Goal: Task Accomplishment & Management: Manage account settings

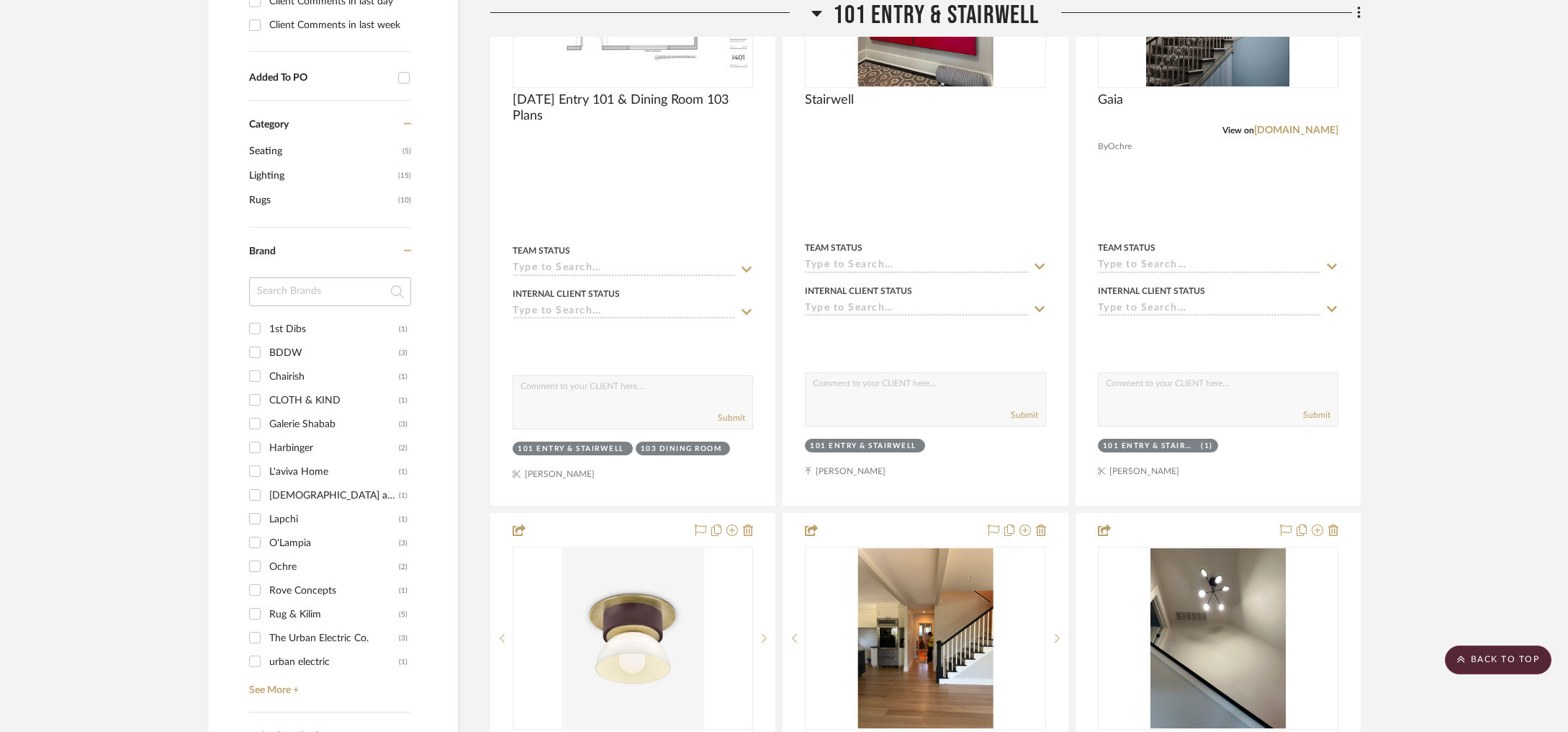
scroll to position [657, 0]
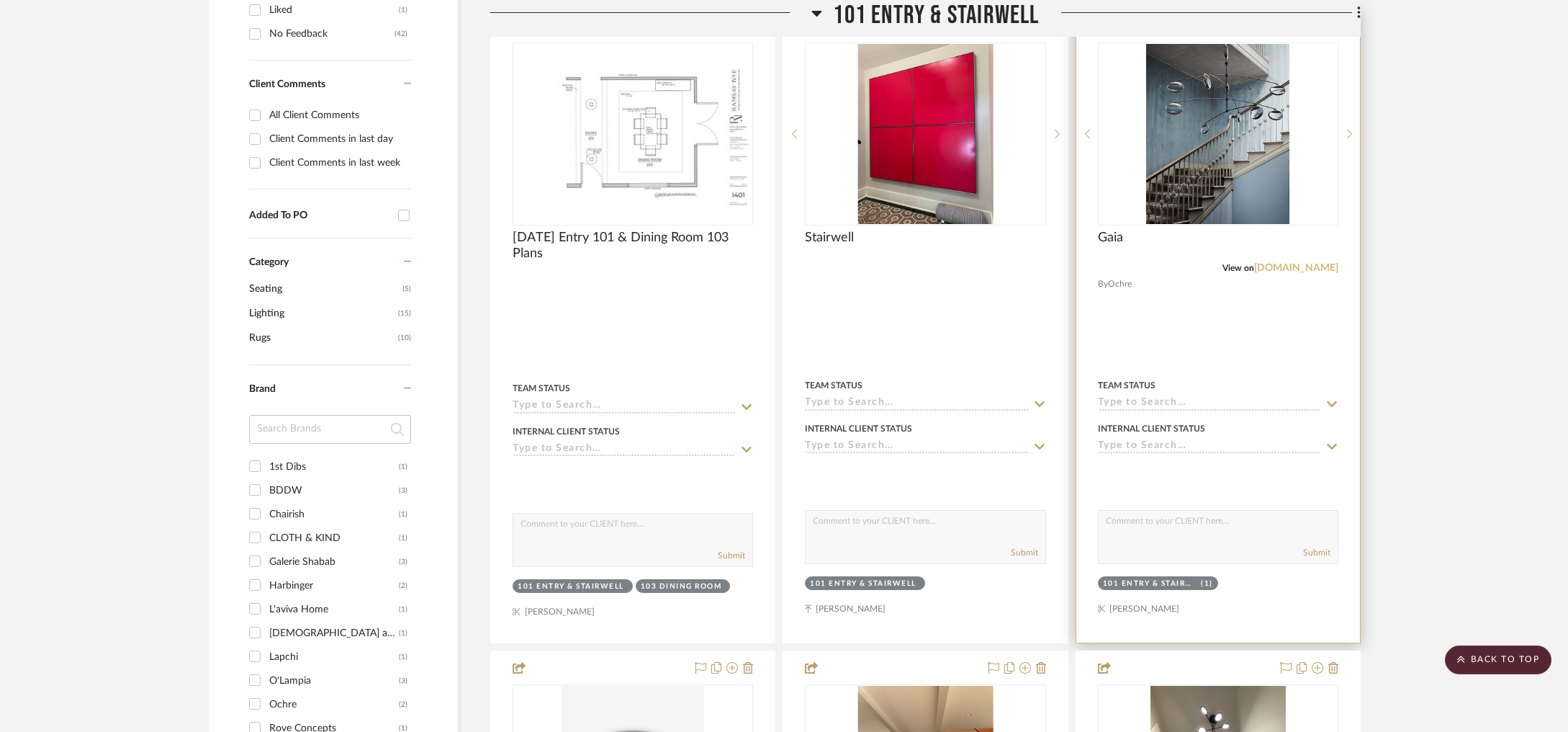
click at [1317, 267] on link "[DOMAIN_NAME]" at bounding box center [1297, 267] width 85 height 10
click at [1334, 269] on link "[DOMAIN_NAME]" at bounding box center [1297, 267] width 85 height 10
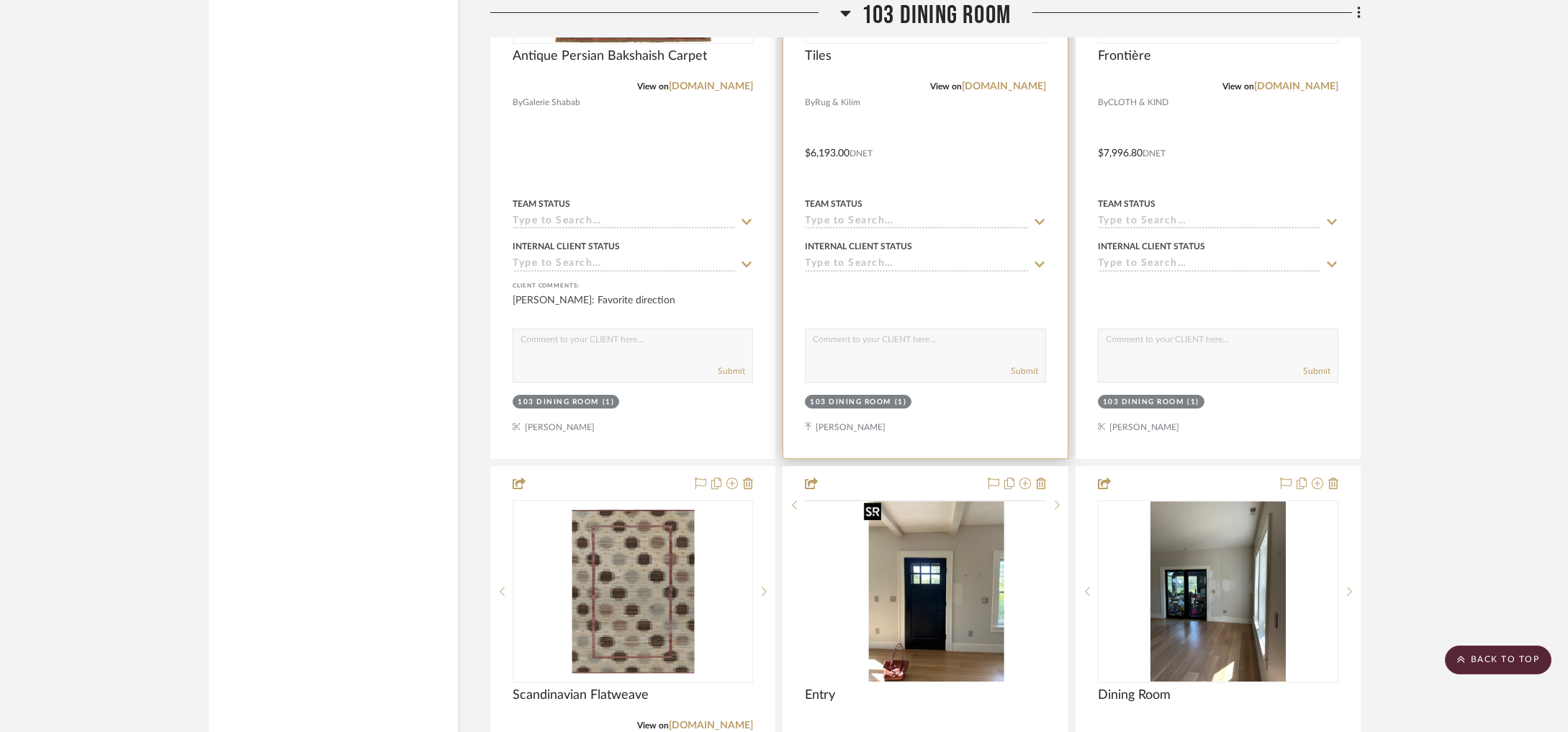
scroll to position [3309, 0]
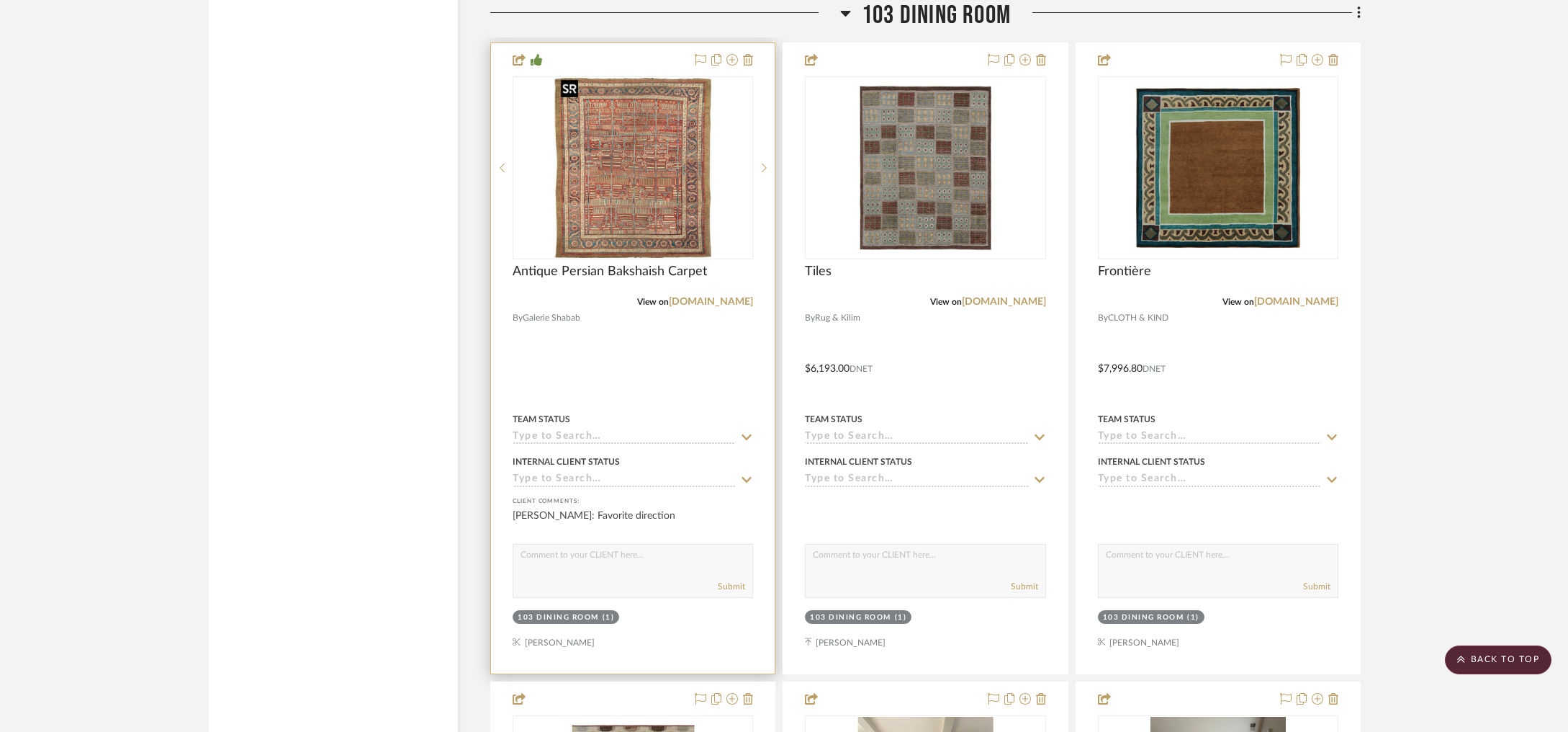
click at [623, 181] on img "0" at bounding box center [634, 168] width 156 height 180
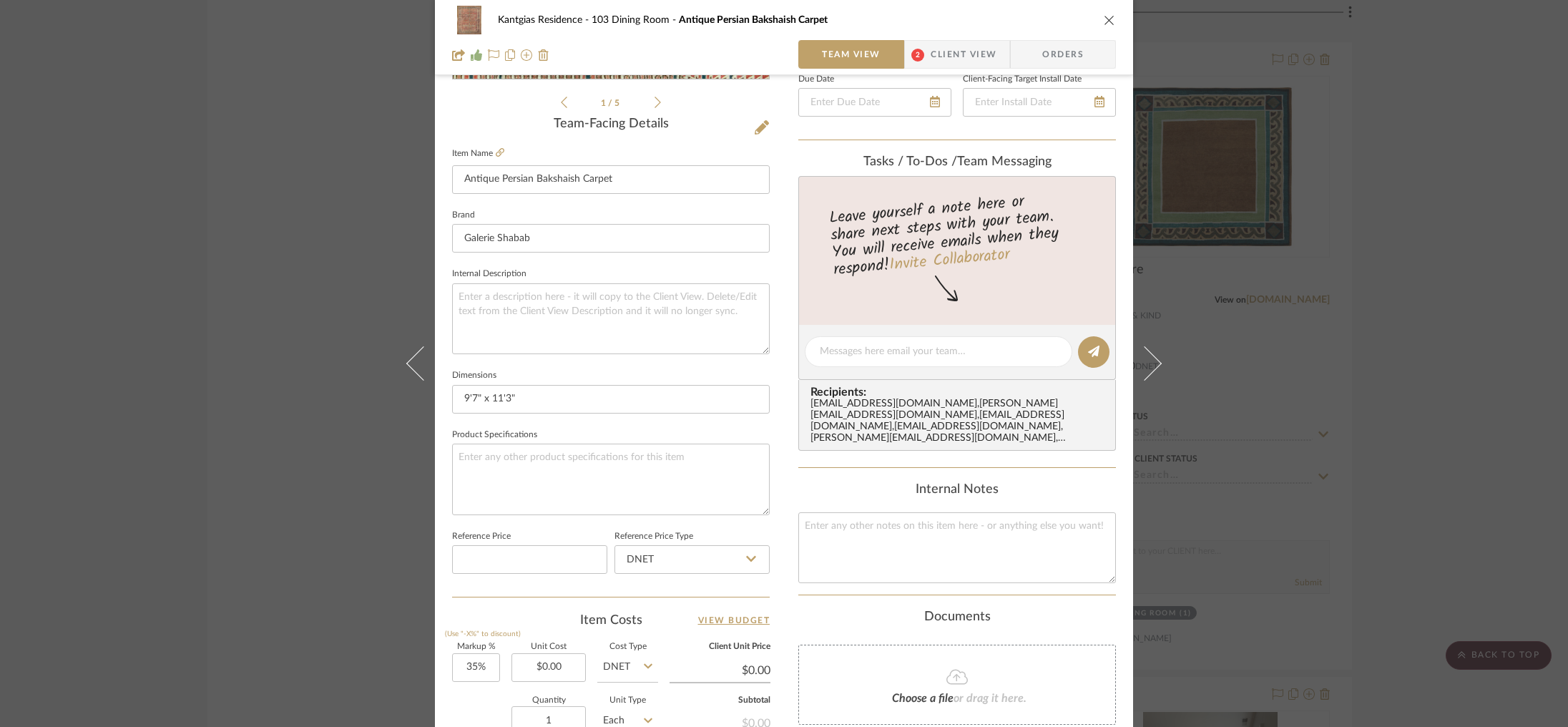
scroll to position [603, 0]
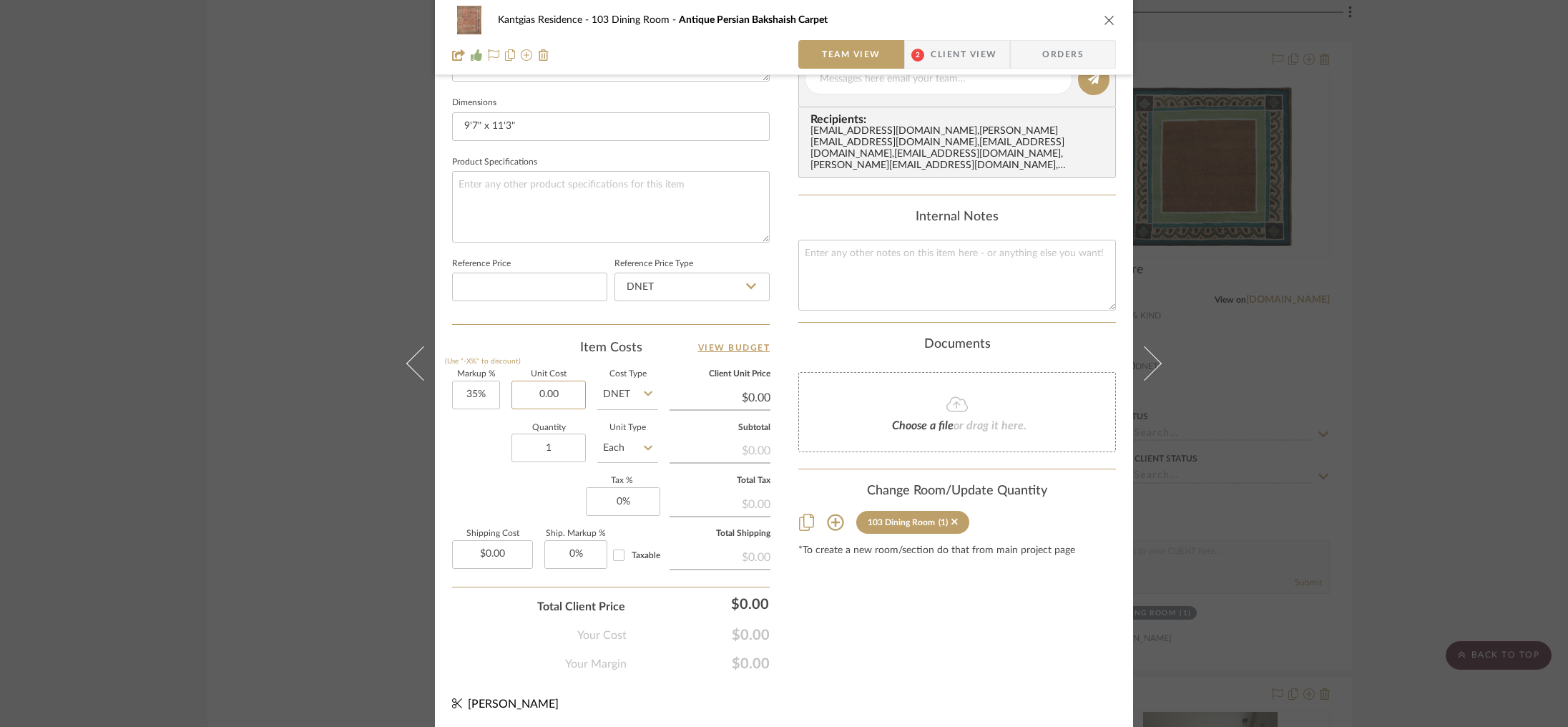
drag, startPoint x: 556, startPoint y: 400, endPoint x: 582, endPoint y: 407, distance: 26.9
click at [587, 404] on div "Markup % (Use "-X%" to discount) 35% Unit Cost 0.00 Cost Type DNET Client Unit …" at bounding box center [610, 474] width 318 height 209
paste input "261"
type input "$26,100.00"
click at [482, 448] on div "Quantity 1 Unit Type Each" at bounding box center [555, 450] width 206 height 51
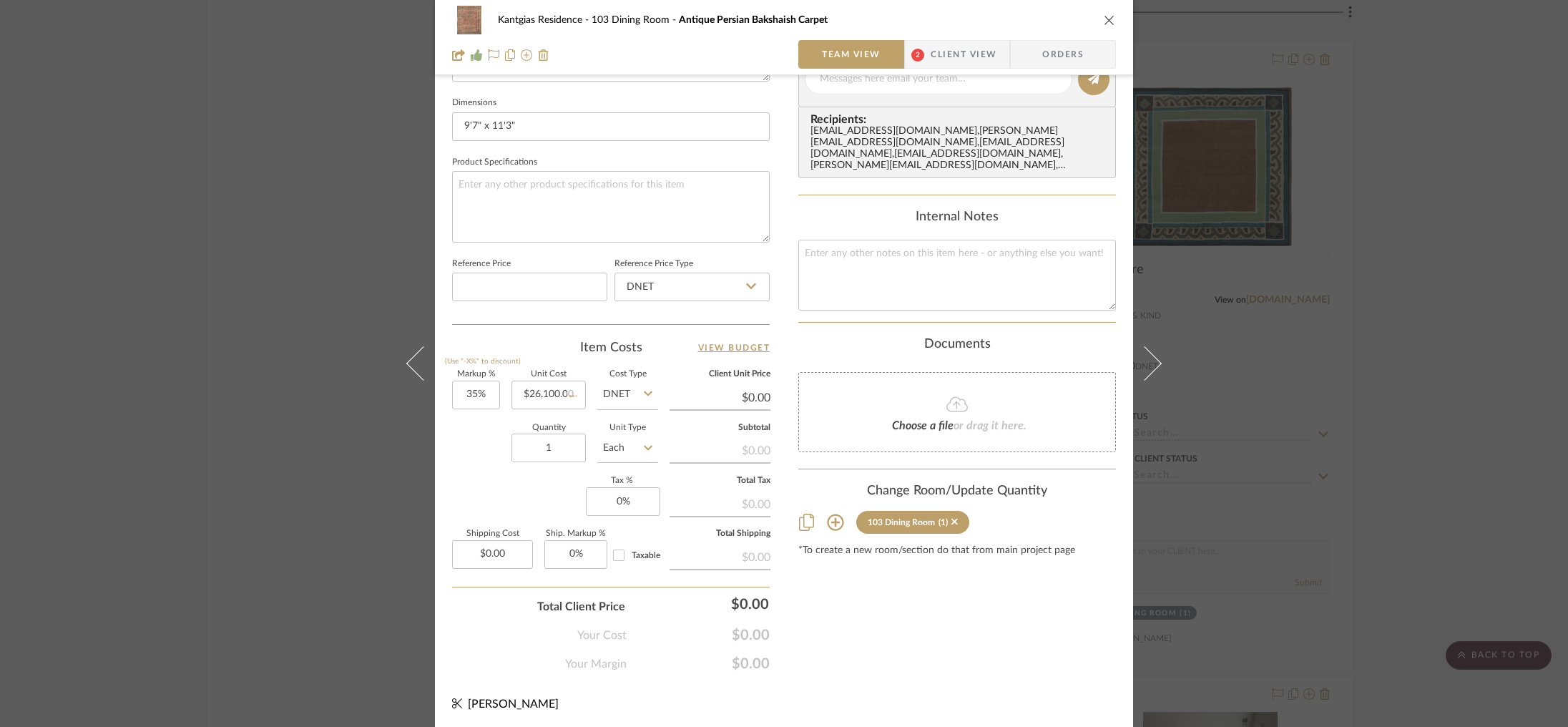
type input "$35,235.00"
click at [292, 260] on div "Kantgias Residence 103 Dining Room Antique Persian Bakshaish Carpet Team View 2…" at bounding box center [784, 363] width 1568 height 727
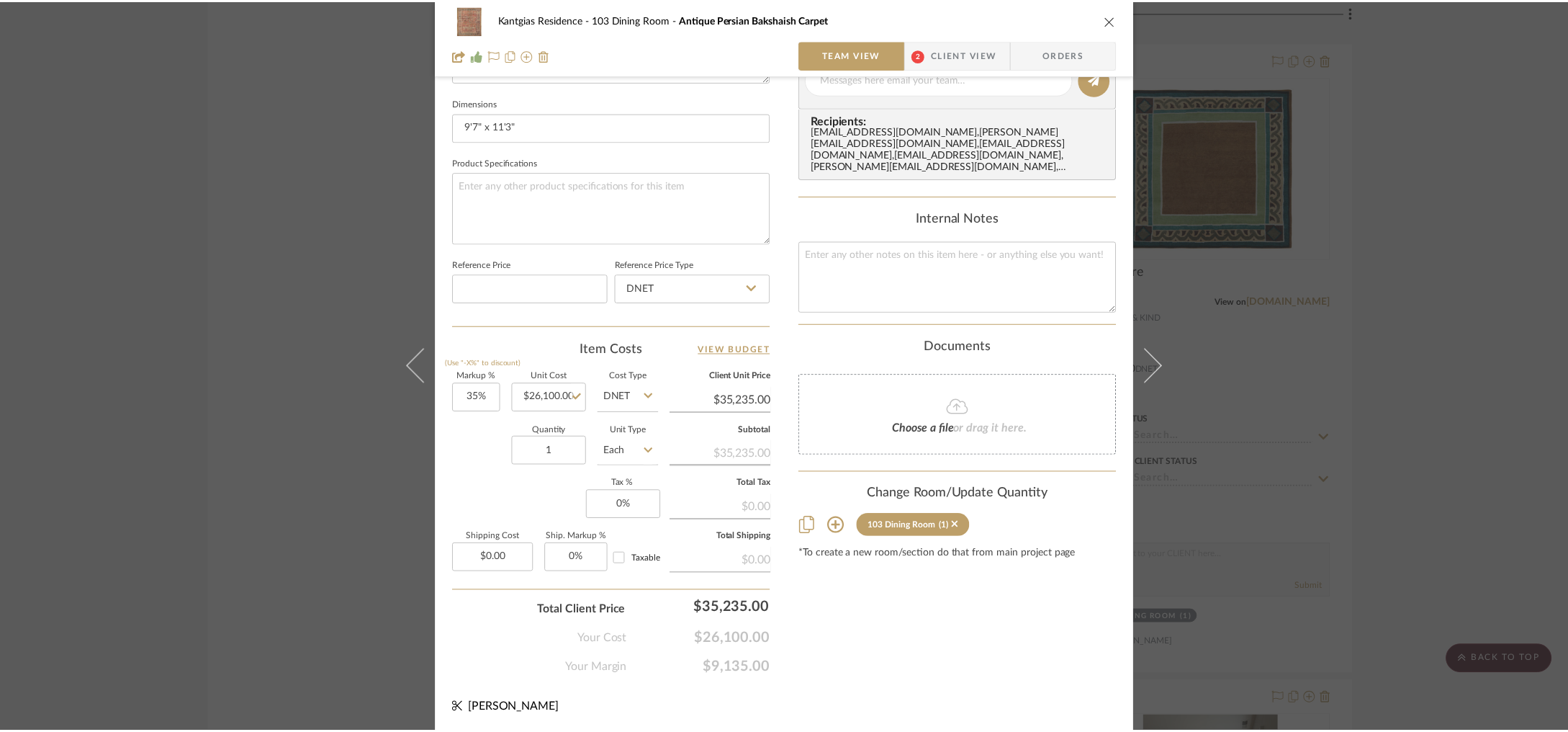
scroll to position [3309, 0]
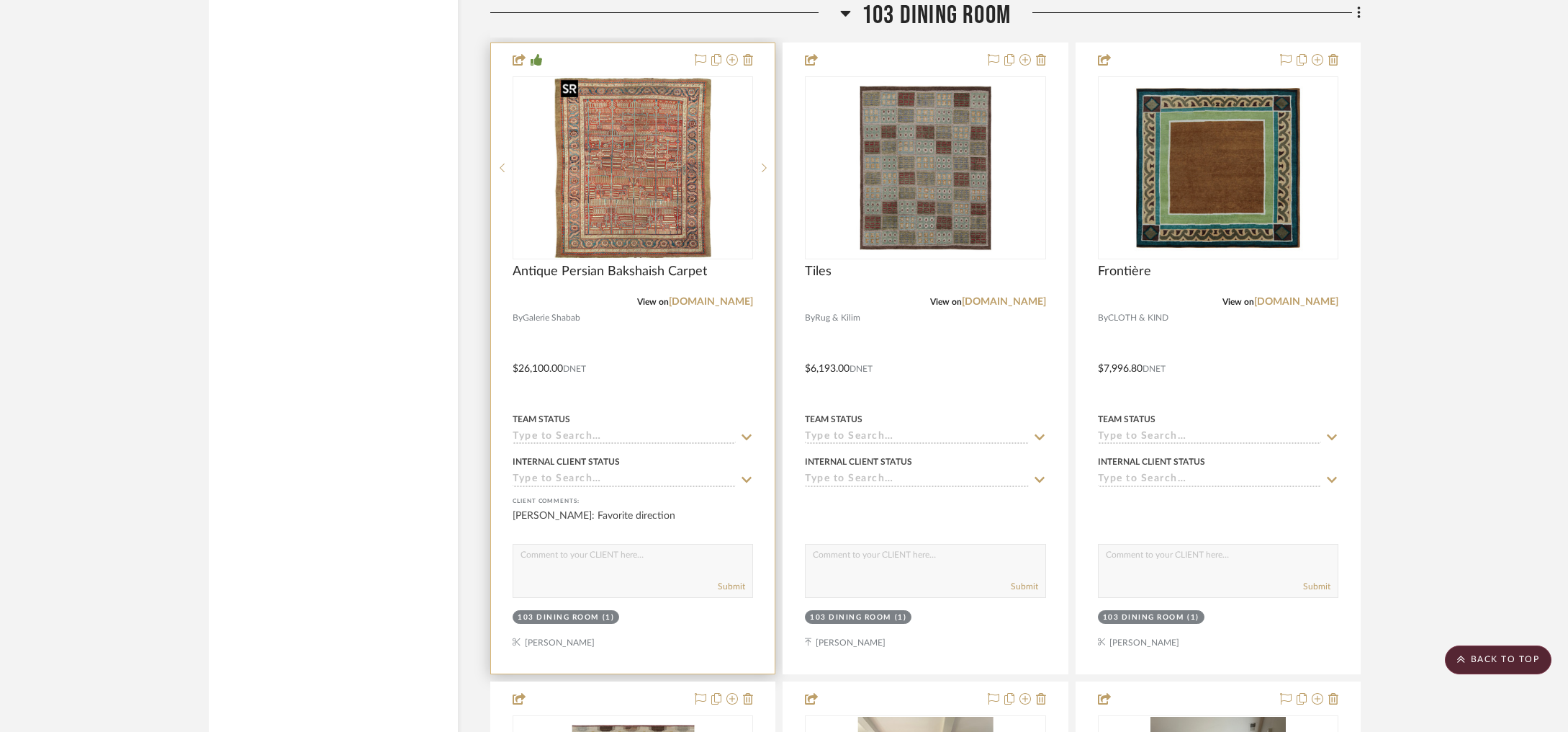
click at [622, 167] on img "0" at bounding box center [634, 168] width 156 height 180
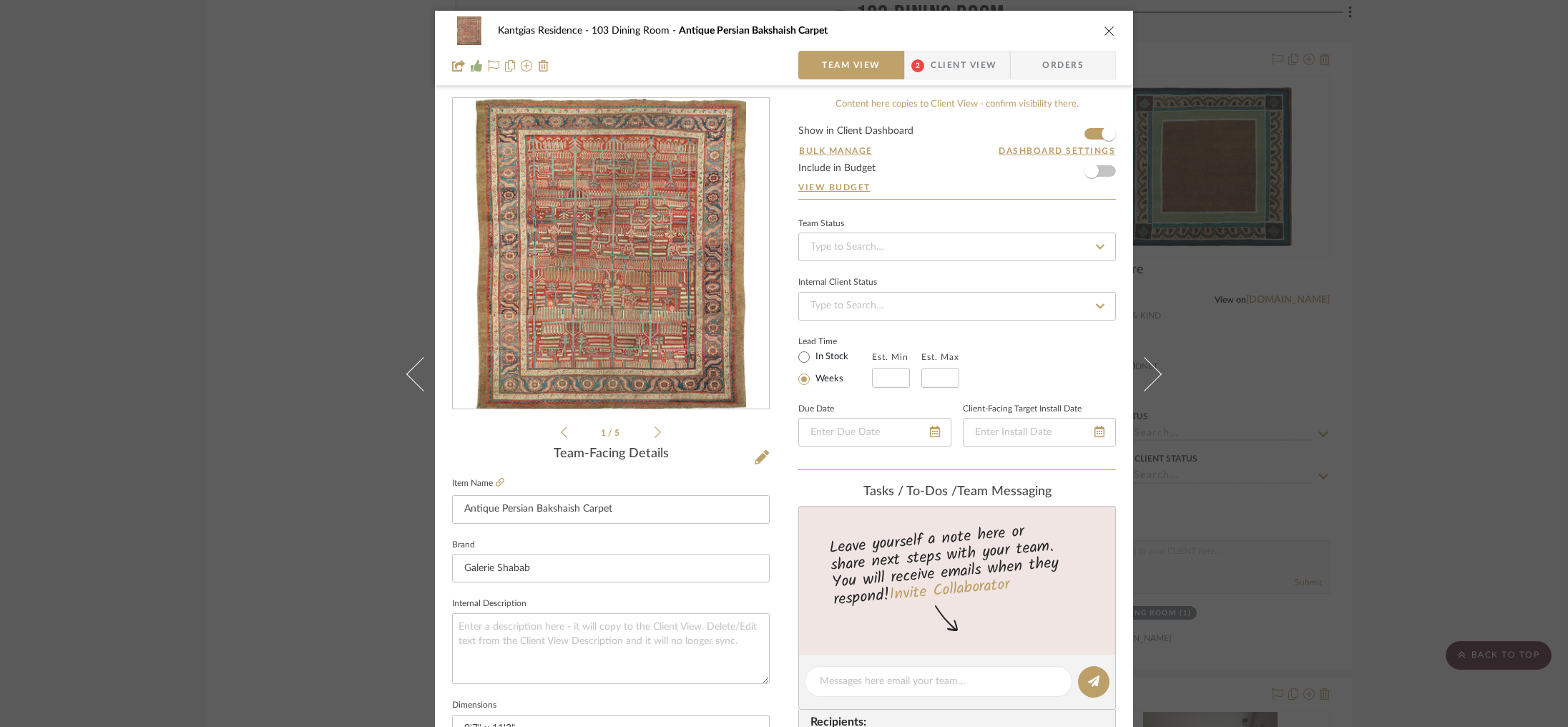
scroll to position [464, 0]
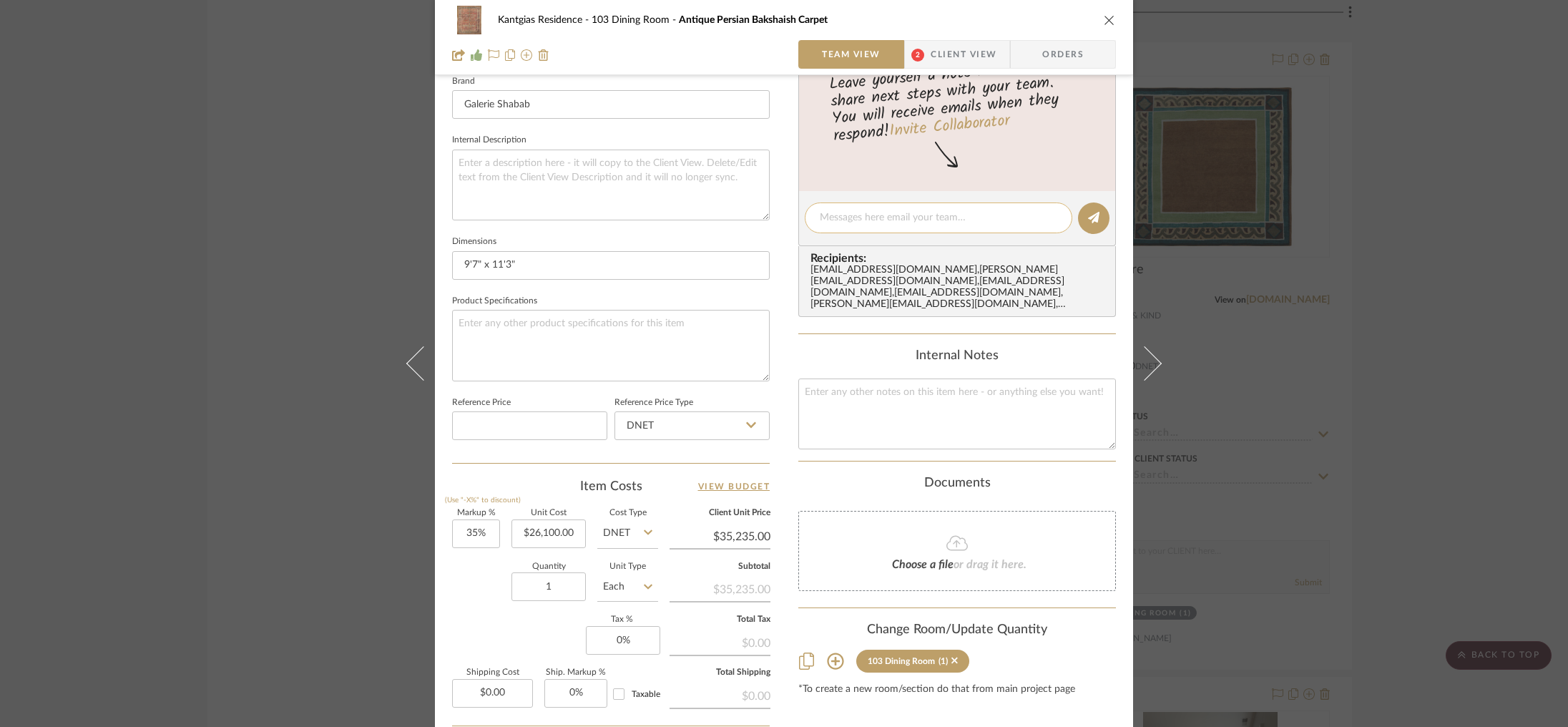
drag, startPoint x: 869, startPoint y: 243, endPoint x: 882, endPoint y: 214, distance: 31.8
click at [869, 243] on editor-of-message at bounding box center [957, 218] width 318 height 55
click at [884, 211] on textarea at bounding box center [939, 217] width 238 height 15
paste textarea "The net price is $26,100. It is currently available"
type textarea "The net price is $26,100. It is currently available"
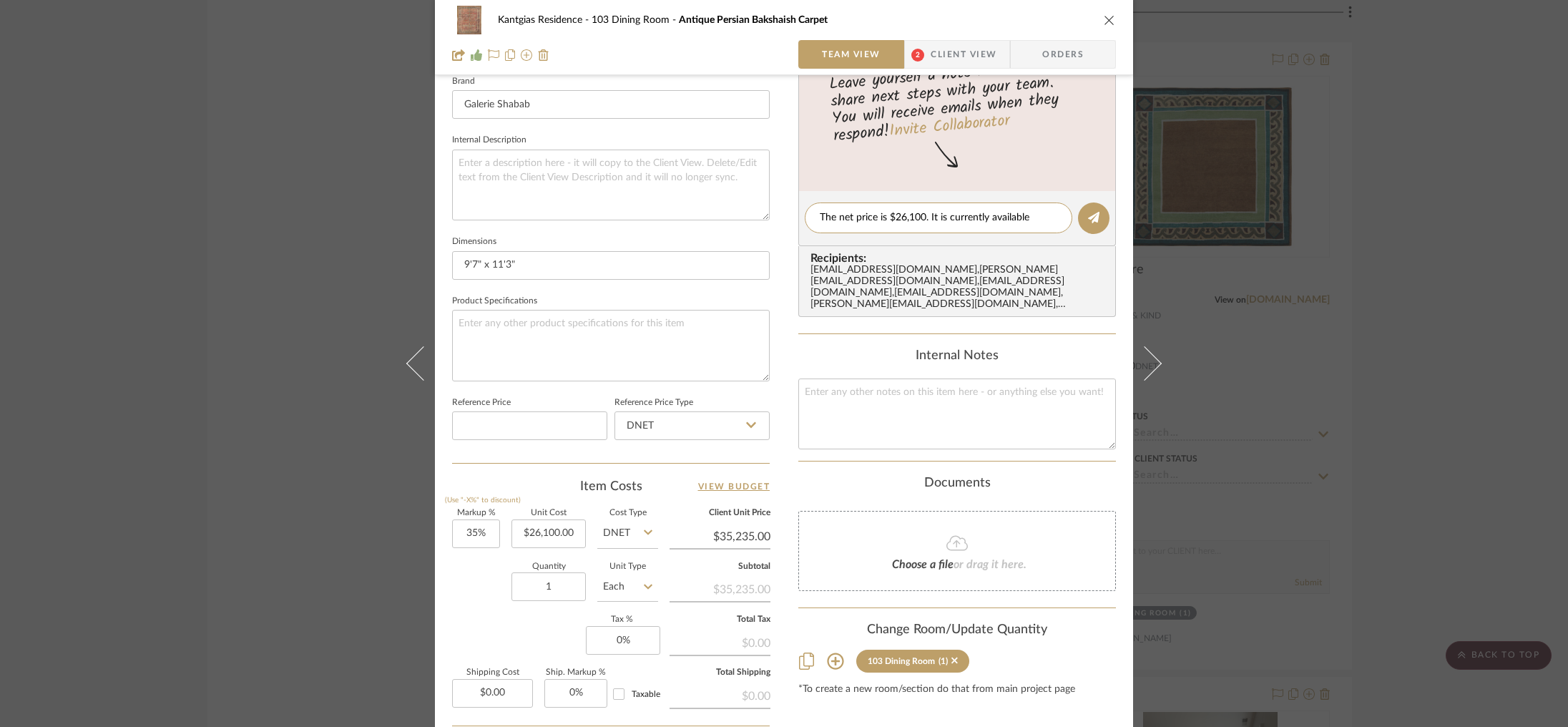
click at [1067, 371] on div "Internal Notes" at bounding box center [957, 398] width 318 height 101
click at [1087, 209] on button at bounding box center [1094, 218] width 32 height 32
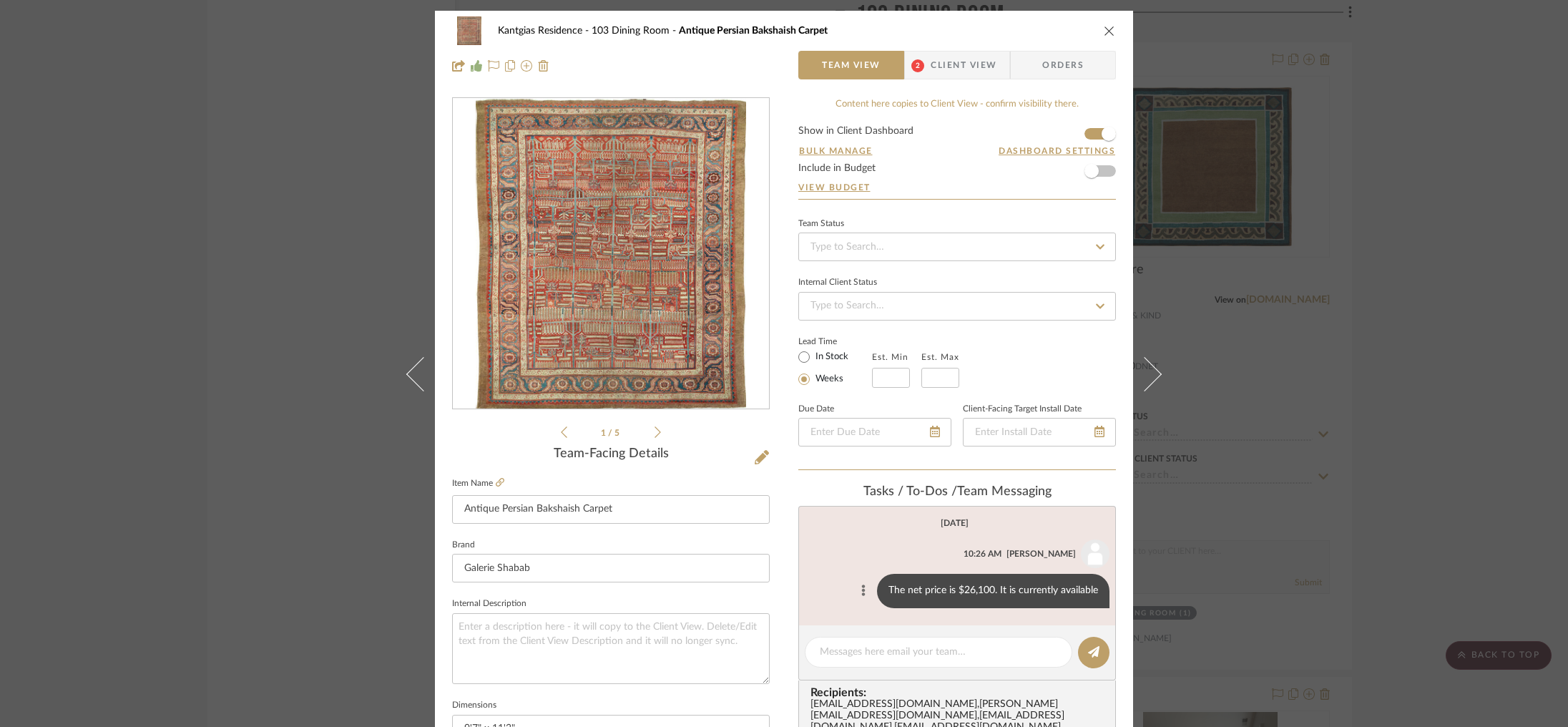
click at [862, 592] on icon at bounding box center [863, 590] width 4 height 11
click at [786, 575] on span "Edit Message" at bounding box center [792, 573] width 59 height 12
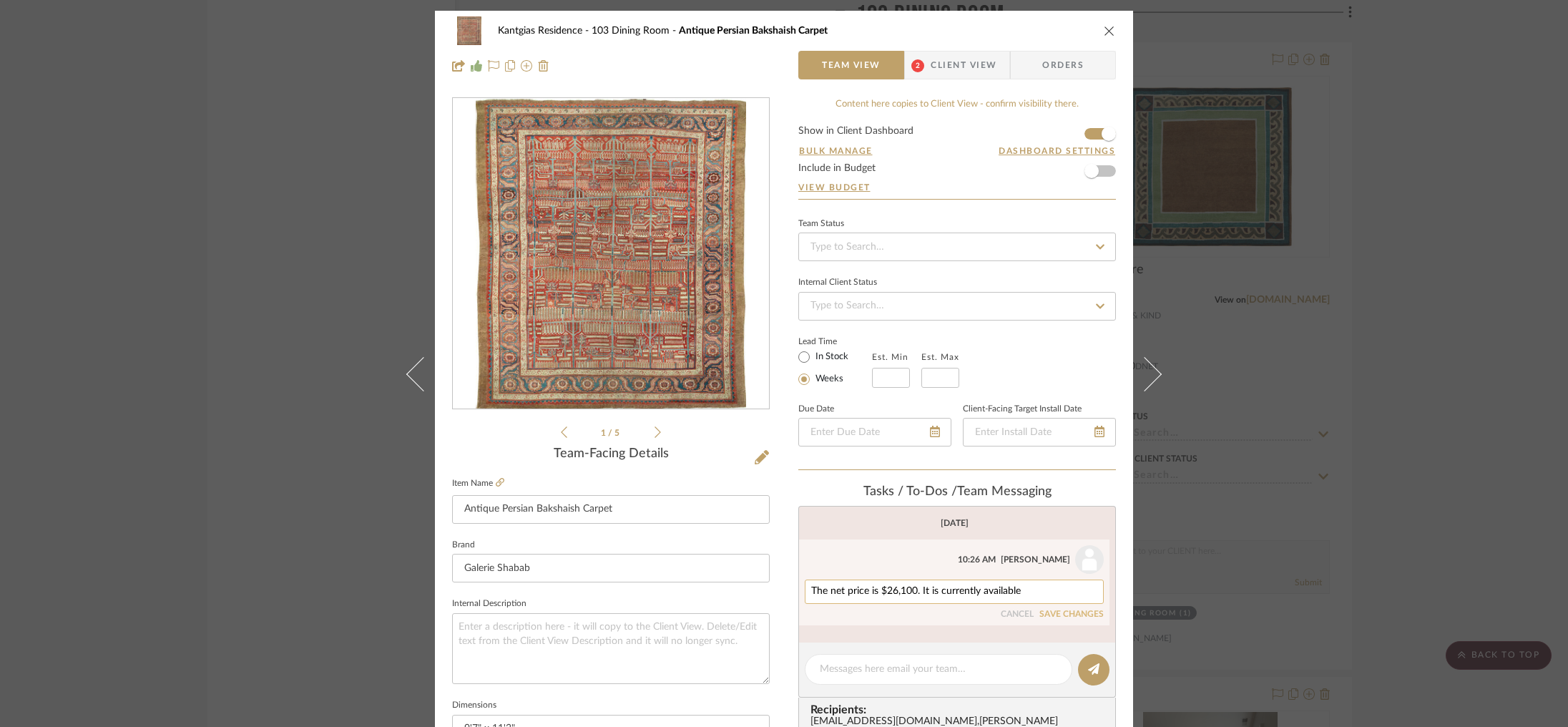
click at [811, 589] on textarea "The net price is $26,100. It is currently available" at bounding box center [954, 591] width 286 height 11
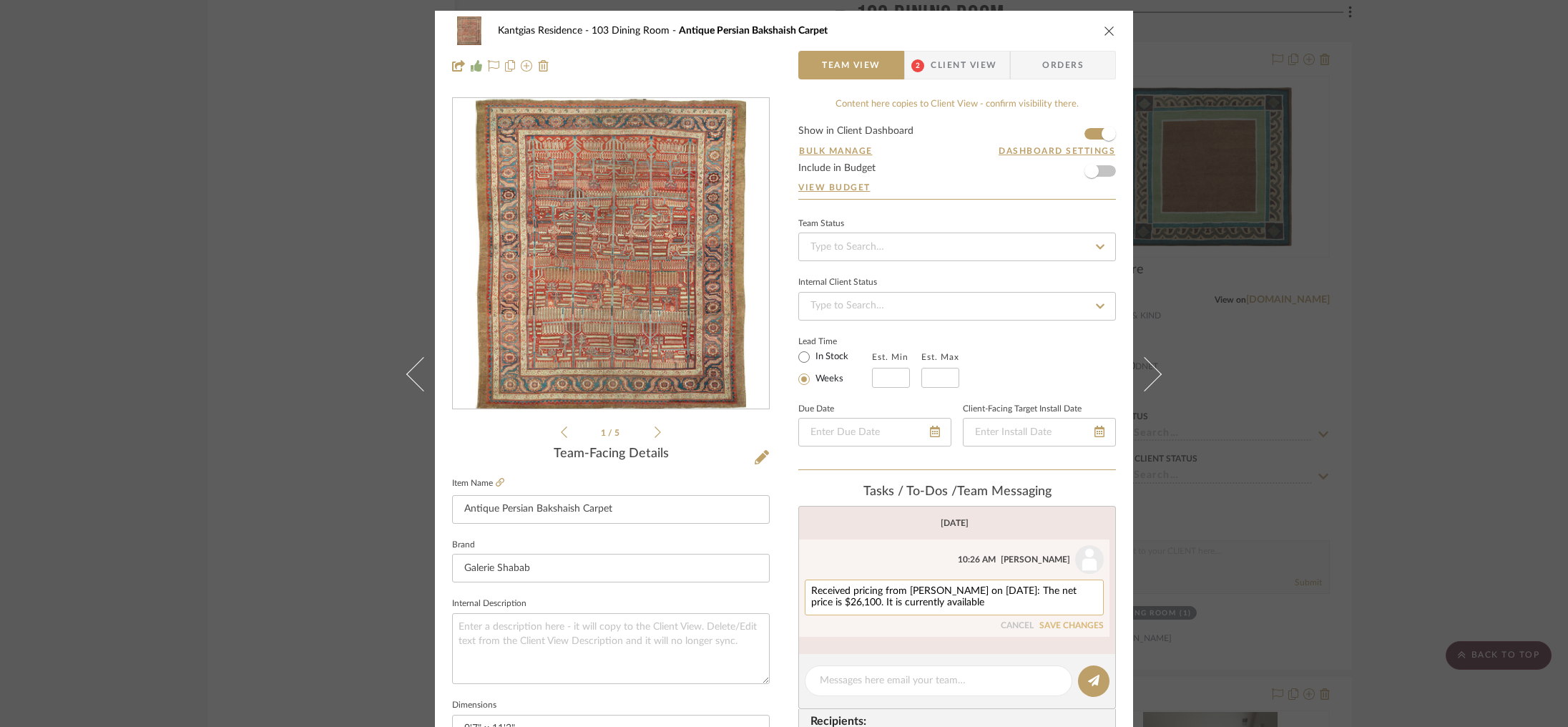
drag, startPoint x: 1069, startPoint y: 617, endPoint x: 1055, endPoint y: 612, distance: 14.9
click at [1069, 617] on div "Received pricing from [PERSON_NAME] on [DATE]: The net price is $26,100. It is …" at bounding box center [954, 605] width 299 height 52
click at [847, 605] on textarea "Received pricing from [PERSON_NAME] on [DATE]: The net price is $26,100. It is …" at bounding box center [954, 597] width 286 height 23
type textarea "Received pricing from [PERSON_NAME] on [DATE]: The net price is $26,100 & is cu…"
click at [1069, 629] on button "SAVE CHANGES" at bounding box center [1071, 626] width 64 height 10
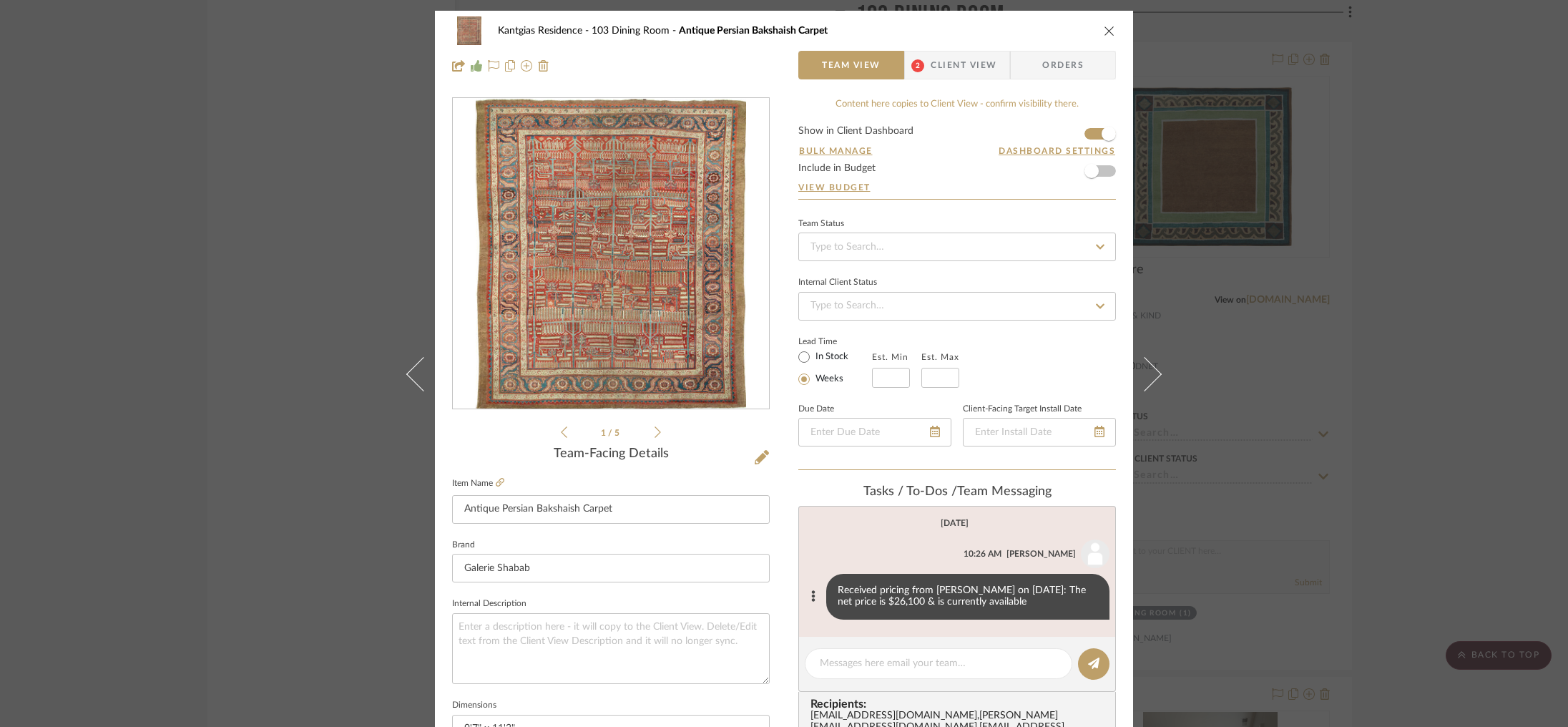
click at [277, 430] on div "Kantgias Residence 103 Dining Room Antique Persian Bakshaish Carpet Team View 2…" at bounding box center [784, 363] width 1568 height 727
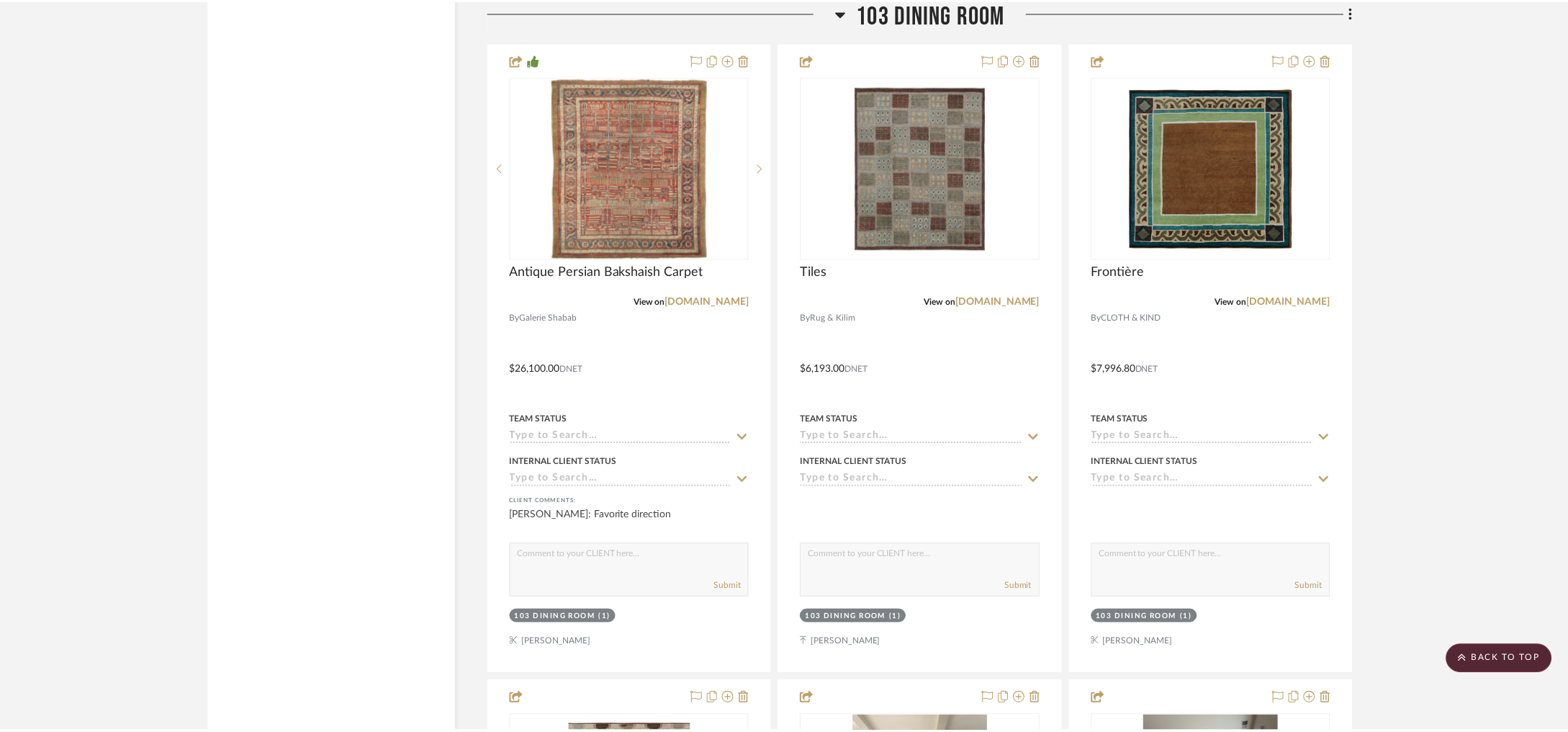
scroll to position [3309, 0]
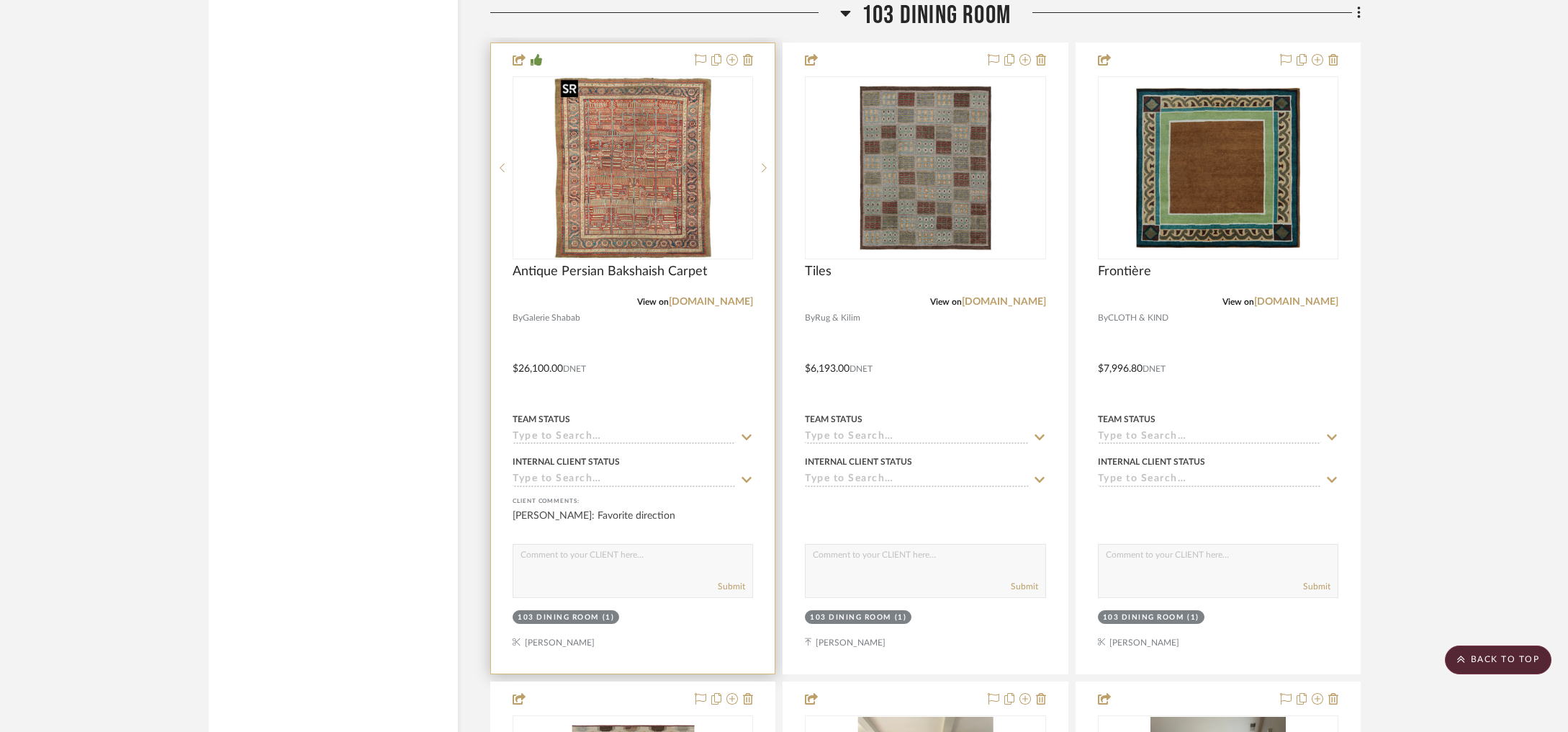
click at [635, 194] on img "0" at bounding box center [634, 168] width 156 height 180
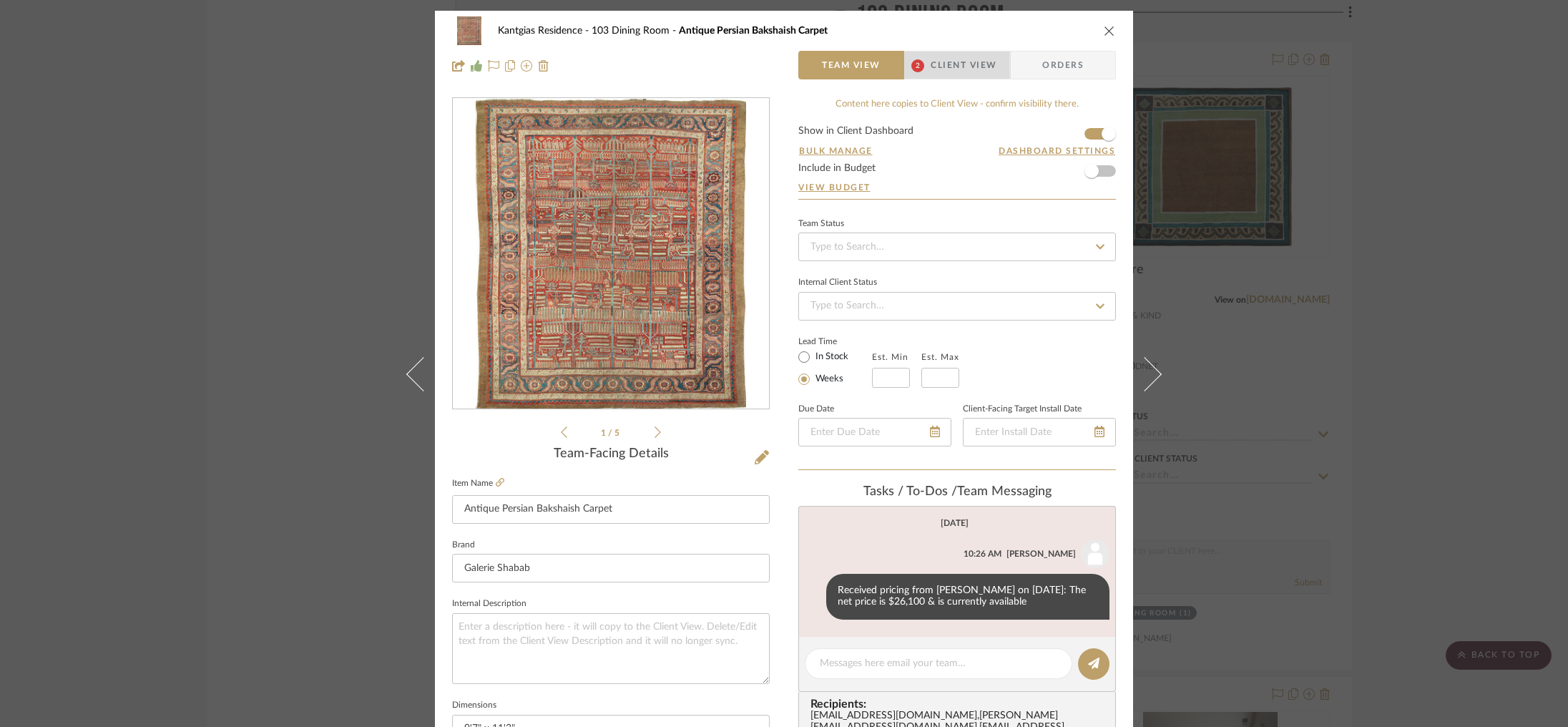
click at [943, 54] on span "Client View" at bounding box center [963, 65] width 66 height 29
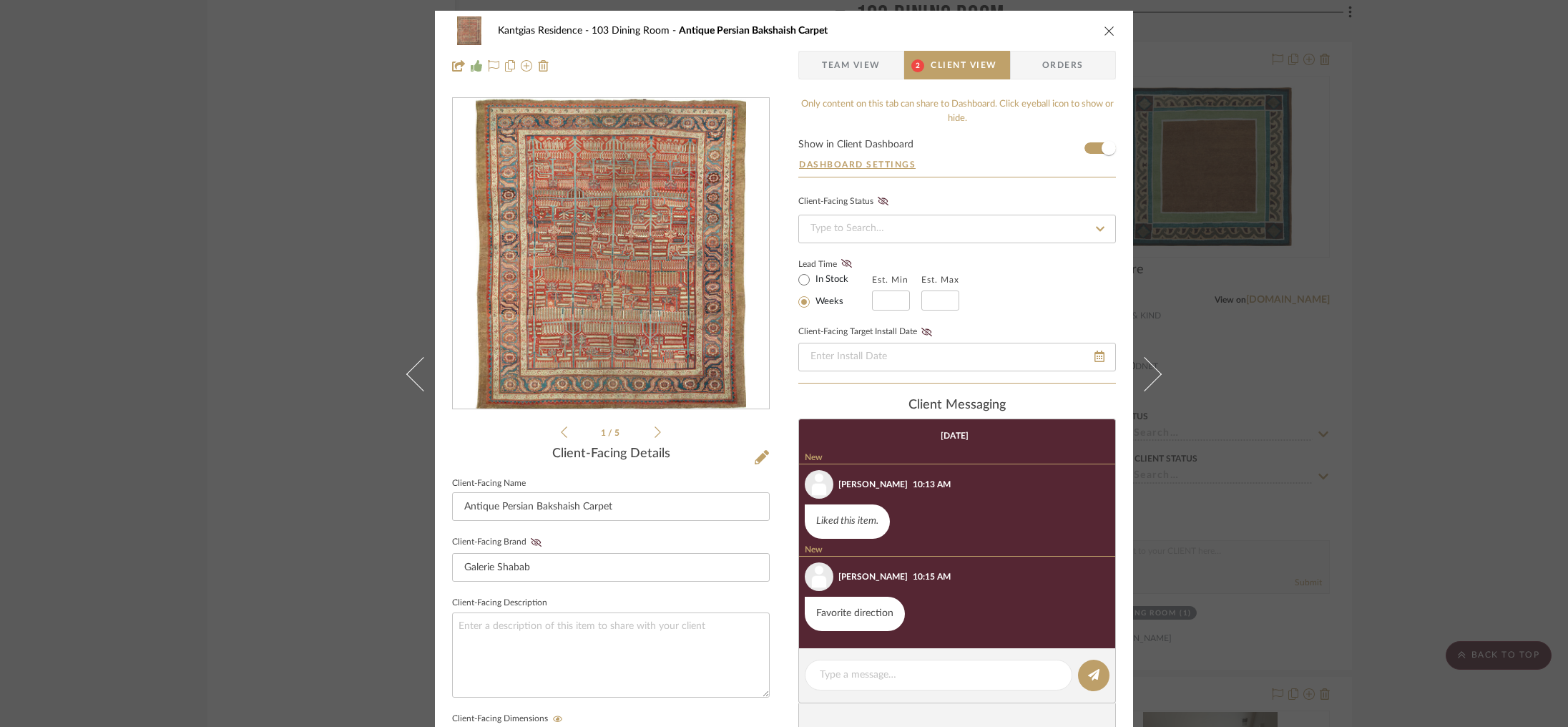
click at [835, 65] on span "Team View" at bounding box center [851, 65] width 59 height 29
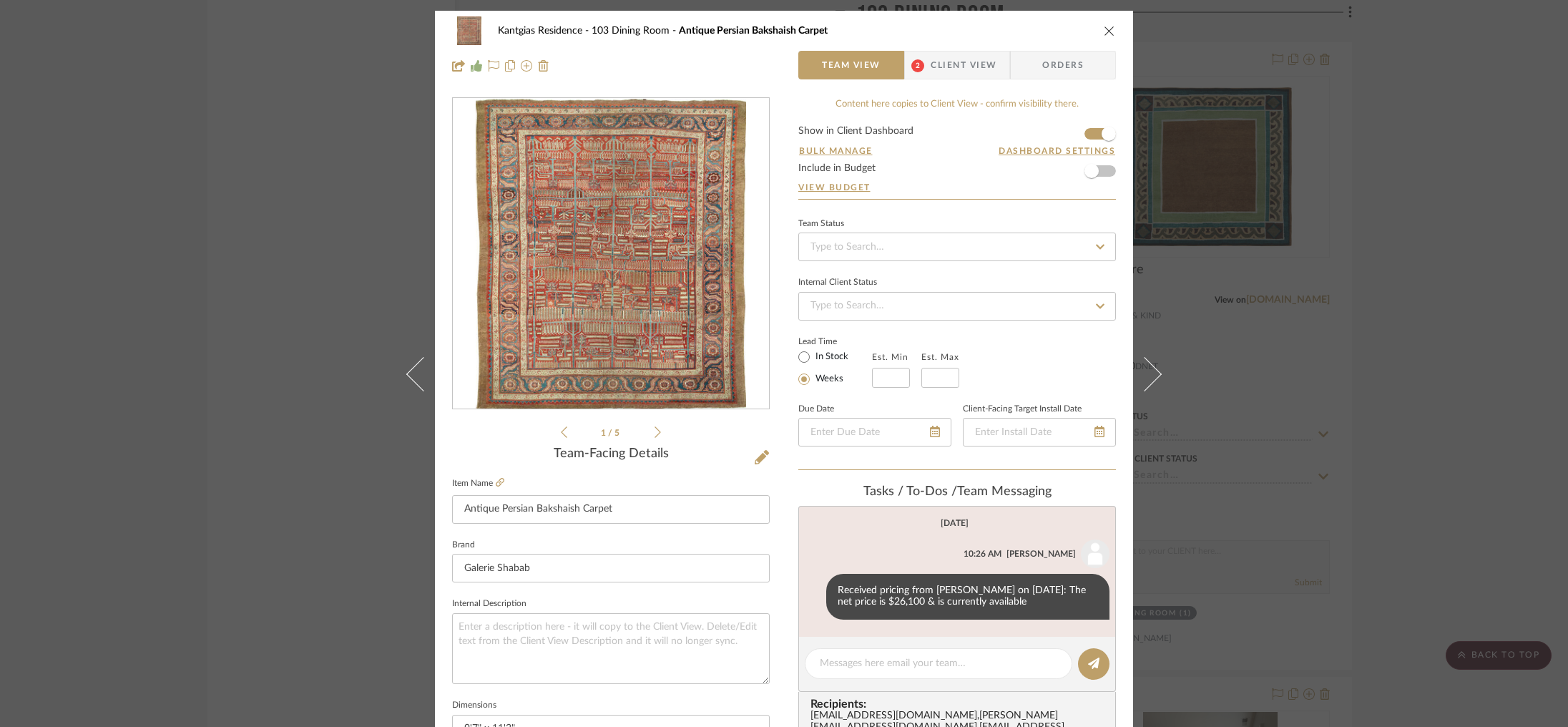
click at [655, 434] on icon at bounding box center [658, 432] width 6 height 13
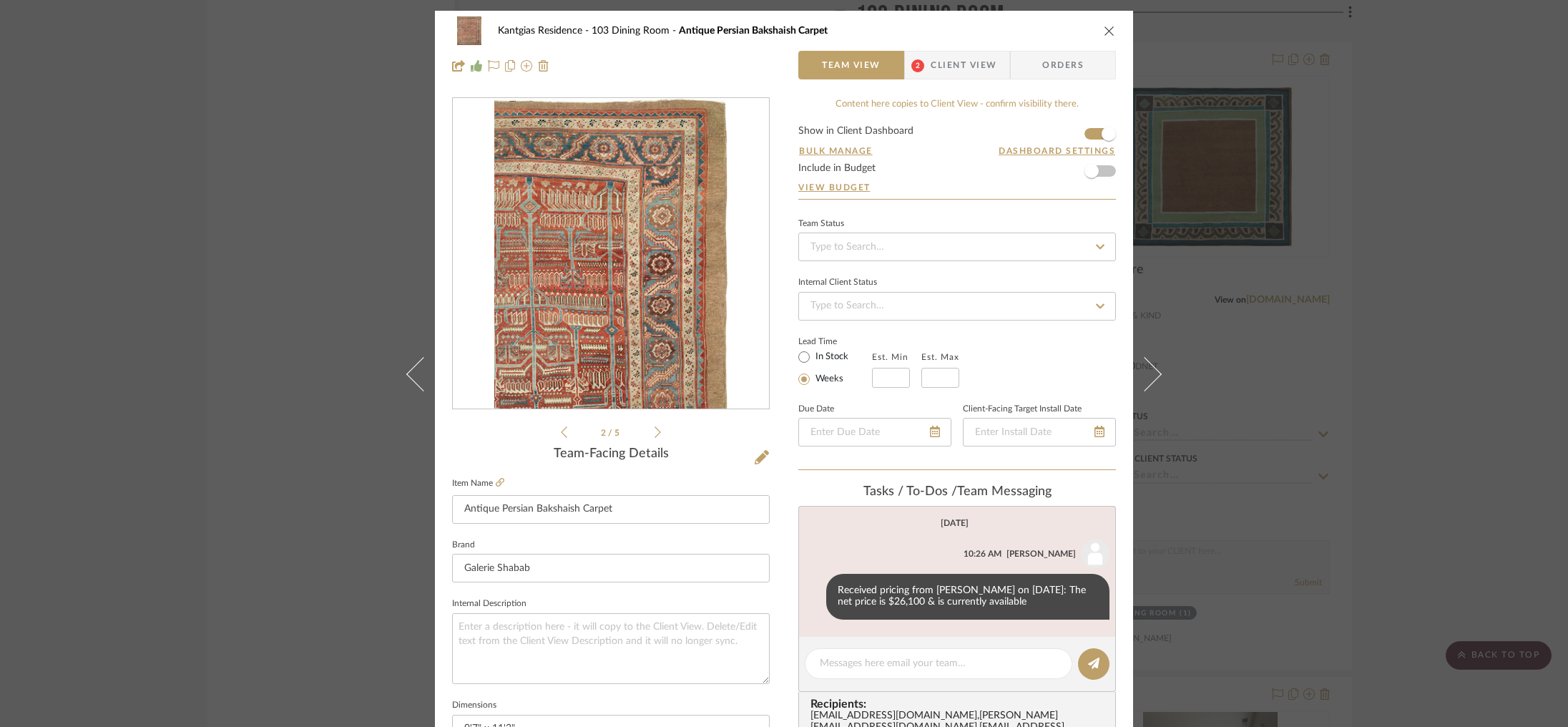
click at [655, 434] on icon at bounding box center [658, 432] width 6 height 13
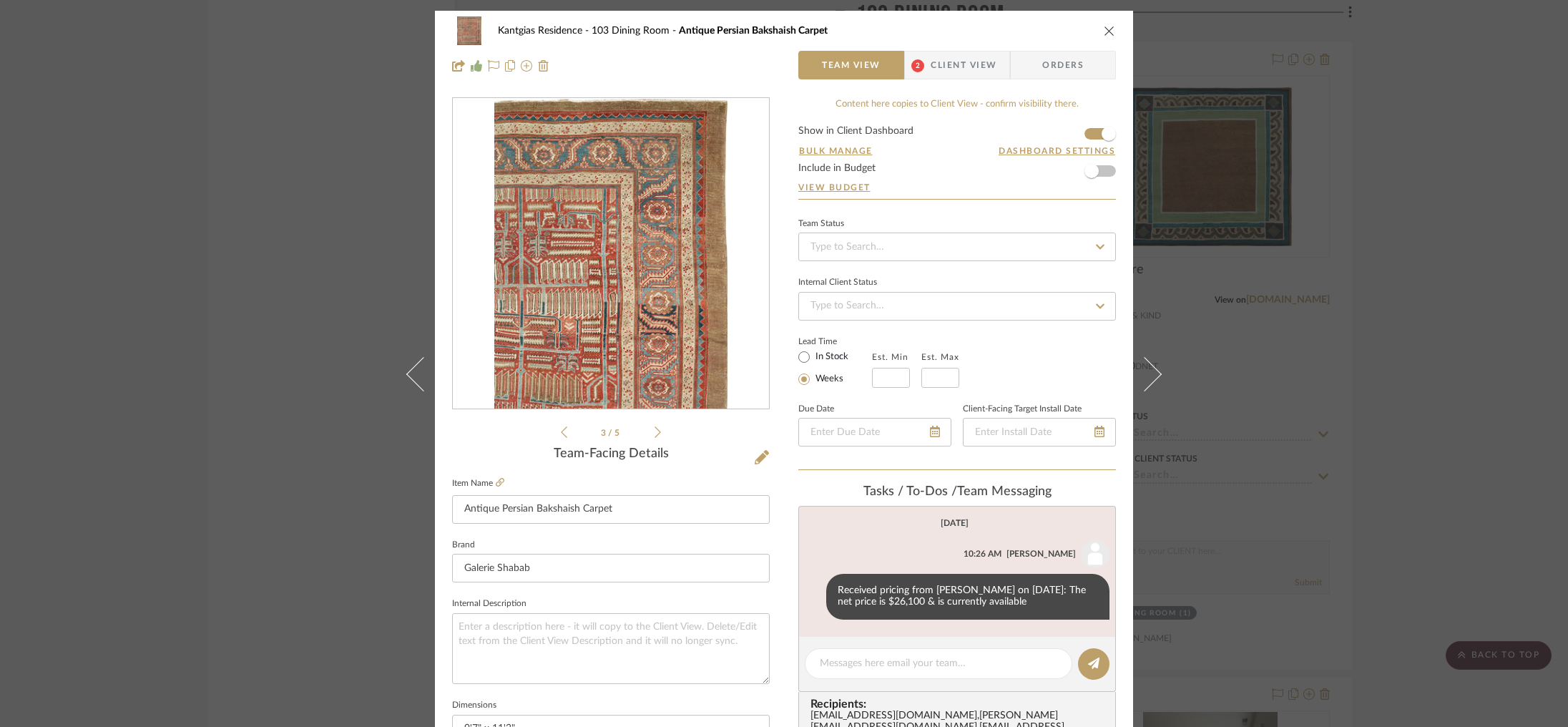
click at [655, 434] on icon at bounding box center [658, 432] width 6 height 13
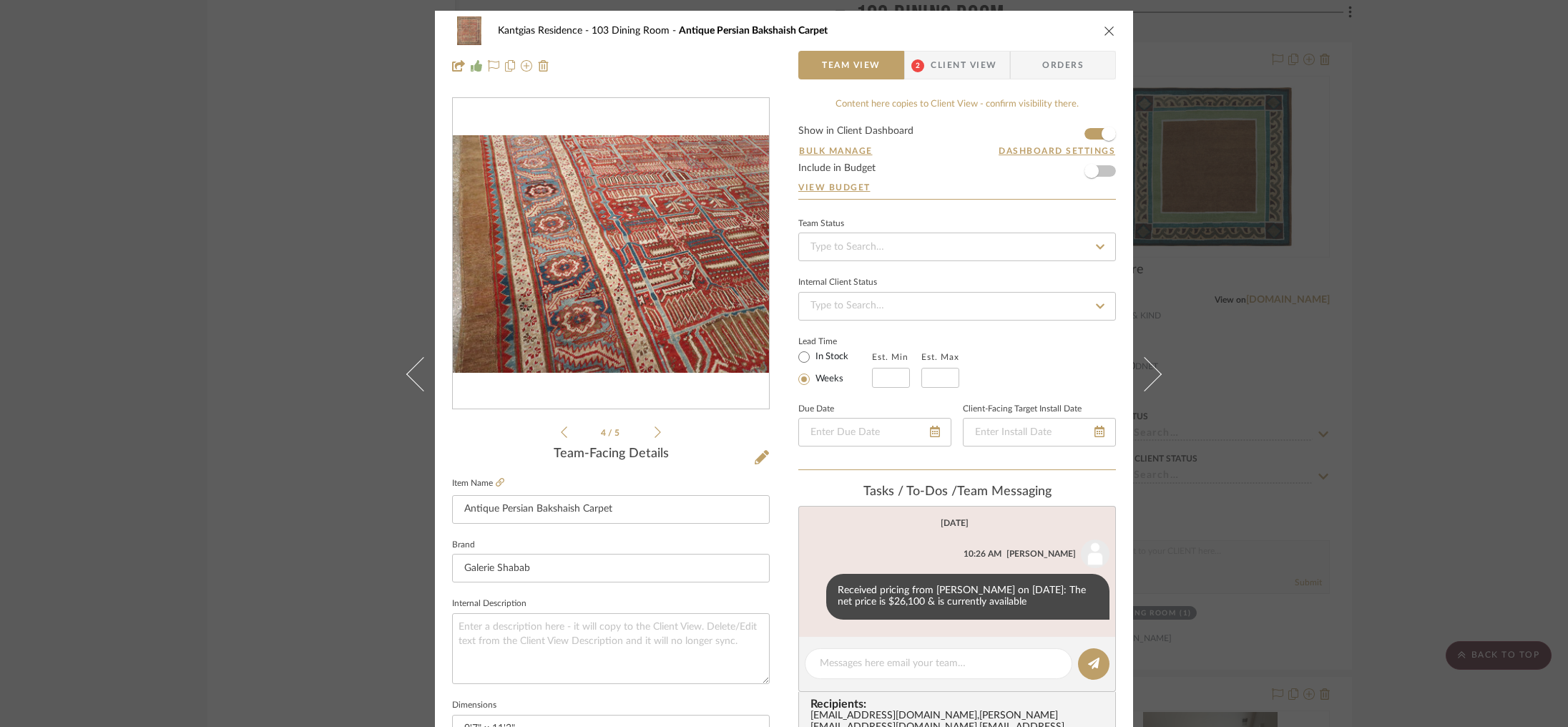
click at [655, 434] on icon at bounding box center [658, 432] width 6 height 13
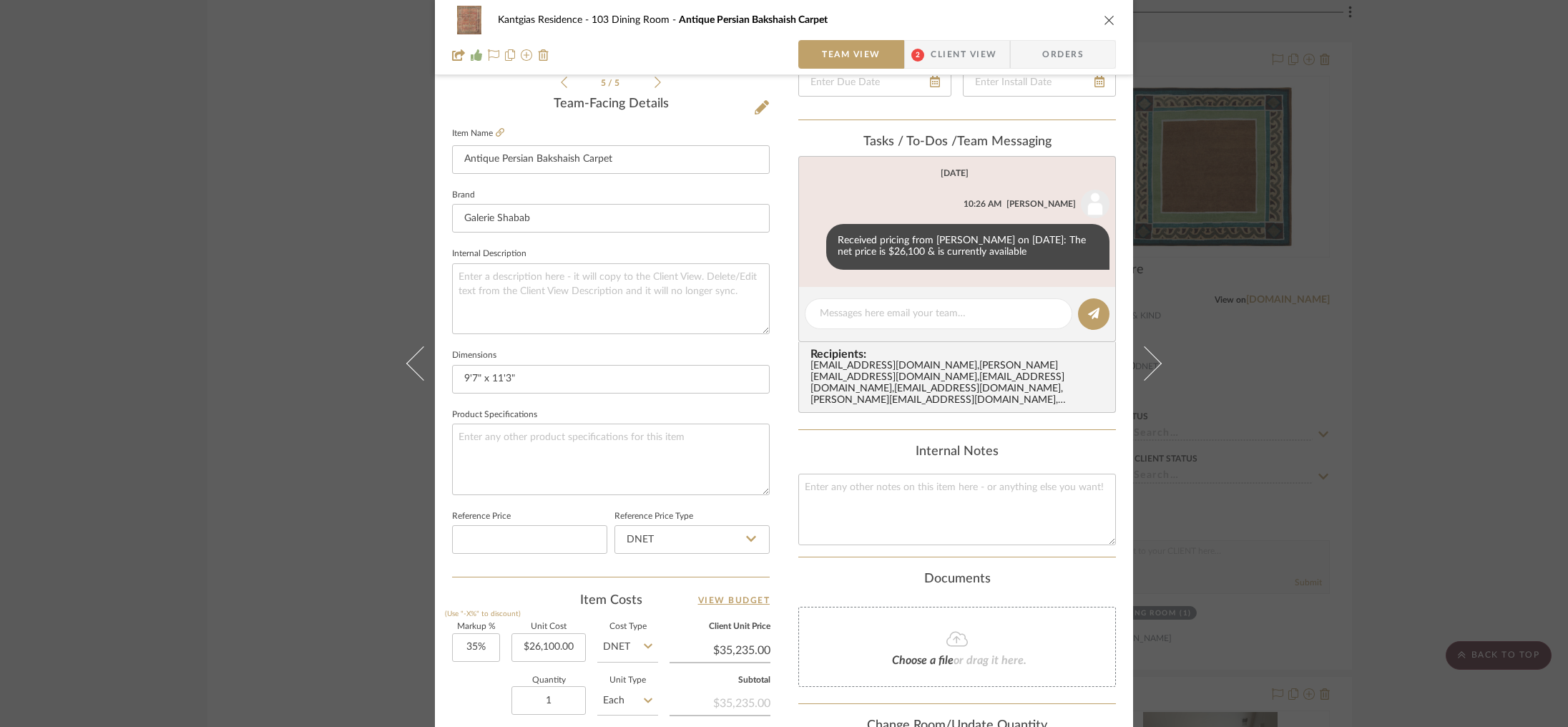
scroll to position [603, 0]
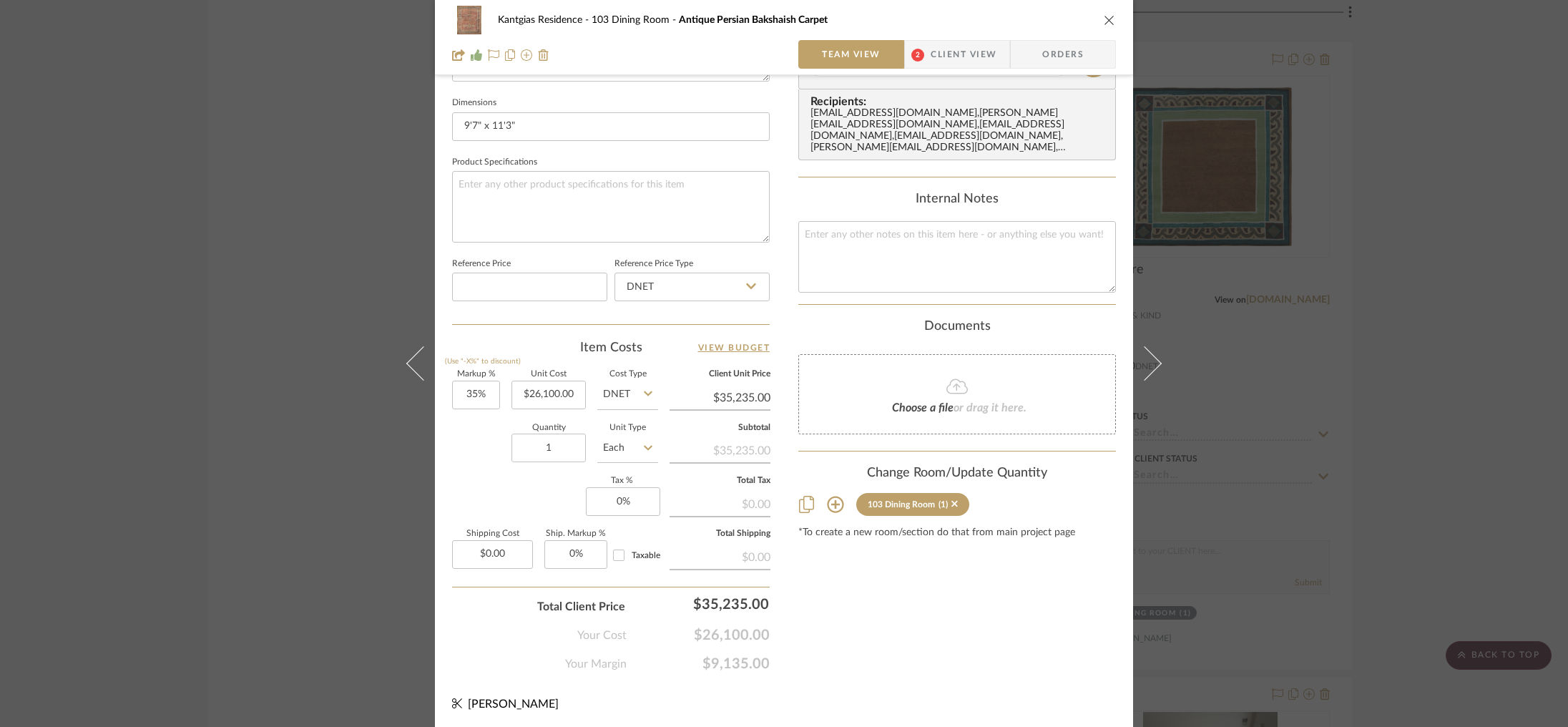
drag, startPoint x: 201, startPoint y: 304, endPoint x: 423, endPoint y: 223, distance: 236.3
click at [201, 304] on div "Kantgias Residence 103 Dining Room Antique Persian Bakshaish Carpet Team View 2…" at bounding box center [784, 363] width 1568 height 727
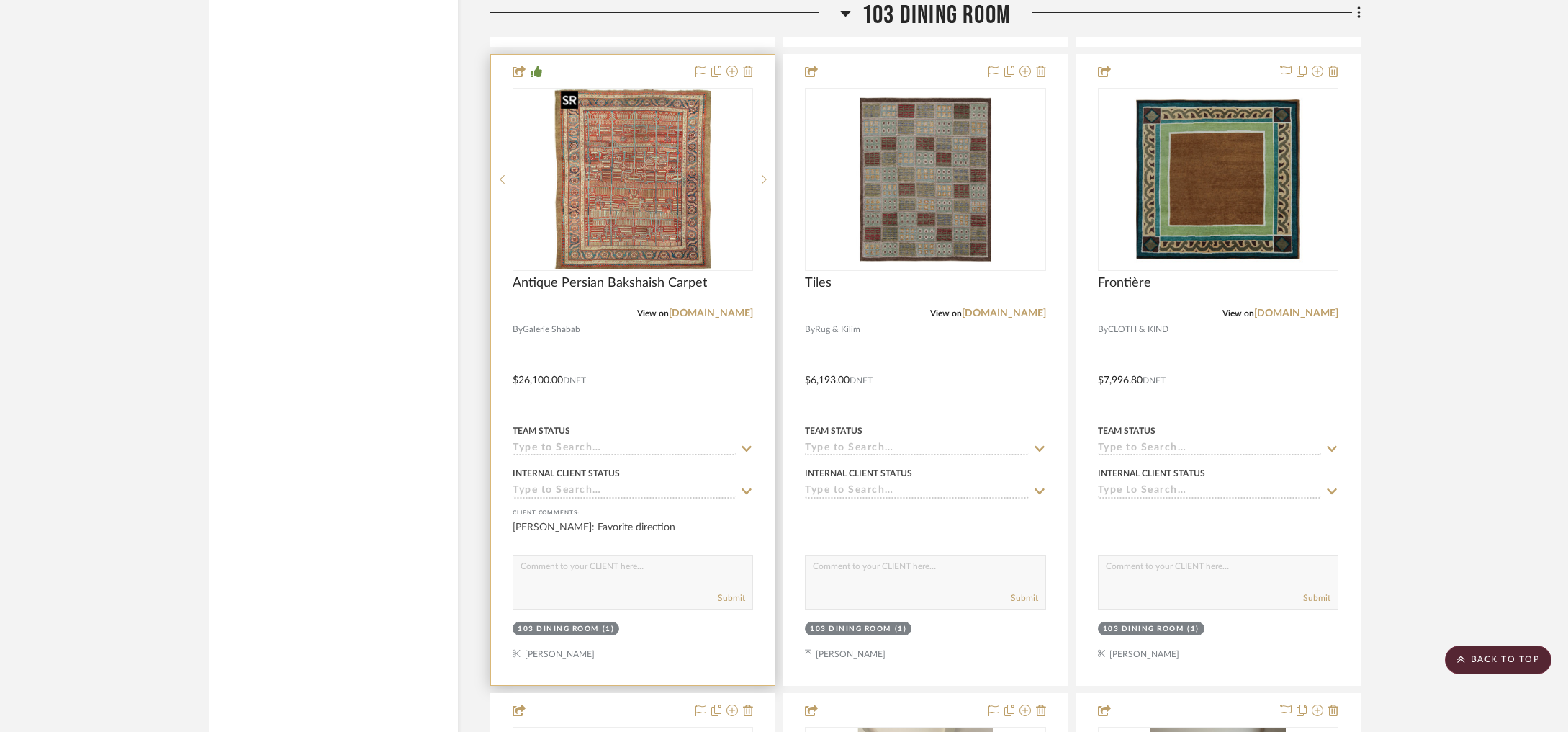
scroll to position [3296, 0]
click at [634, 186] on img "0" at bounding box center [634, 180] width 156 height 180
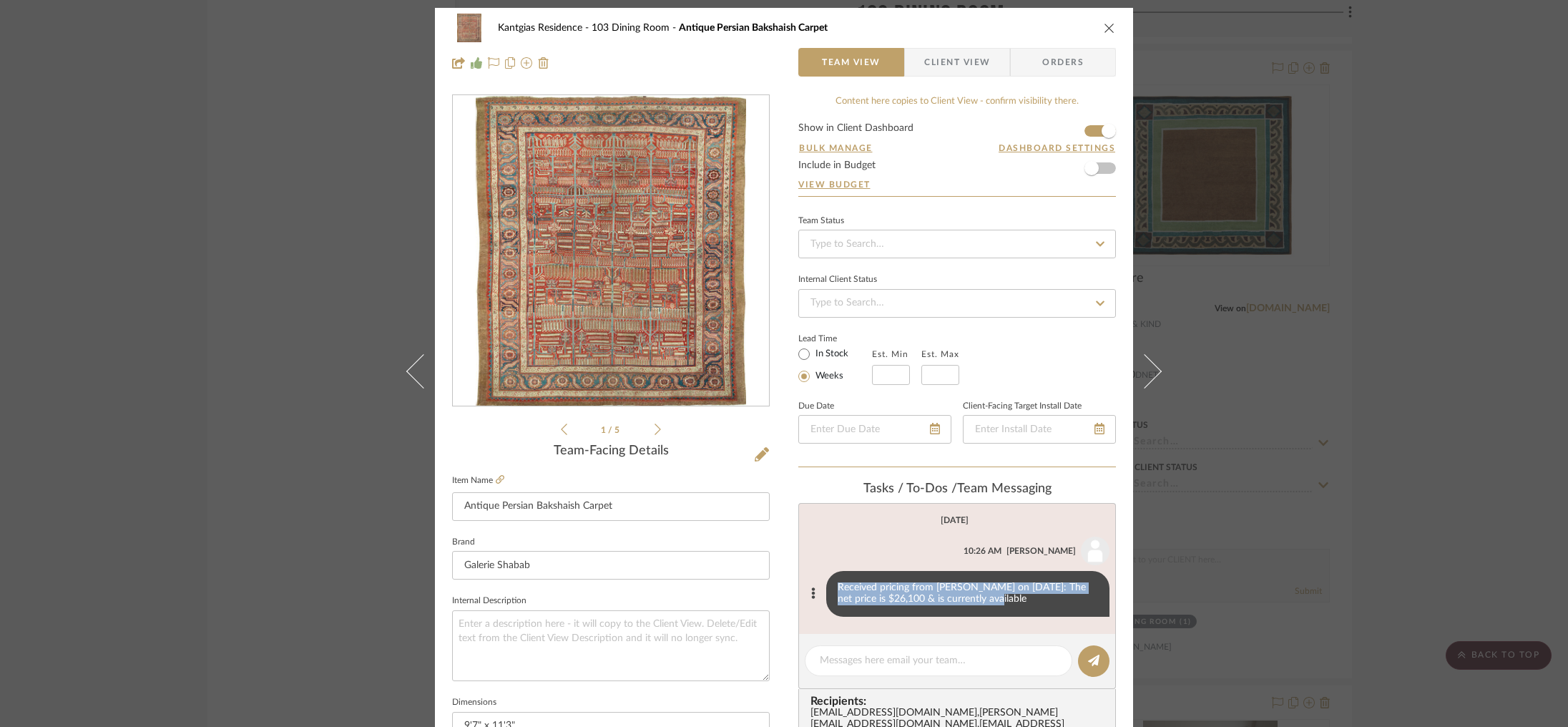
drag, startPoint x: 842, startPoint y: 588, endPoint x: 1004, endPoint y: 607, distance: 163.1
click at [1004, 607] on div "Received pricing from [PERSON_NAME] on [DATE]: The net price is $26,100 & is cu…" at bounding box center [967, 594] width 283 height 46
drag, startPoint x: 1116, startPoint y: 223, endPoint x: 1182, endPoint y: 216, distance: 66.4
click at [1116, 223] on div "Kantgias Residence 103 Dining Room Antique Persian Bakshaish Carpet Team View C…" at bounding box center [784, 669] width 698 height 1322
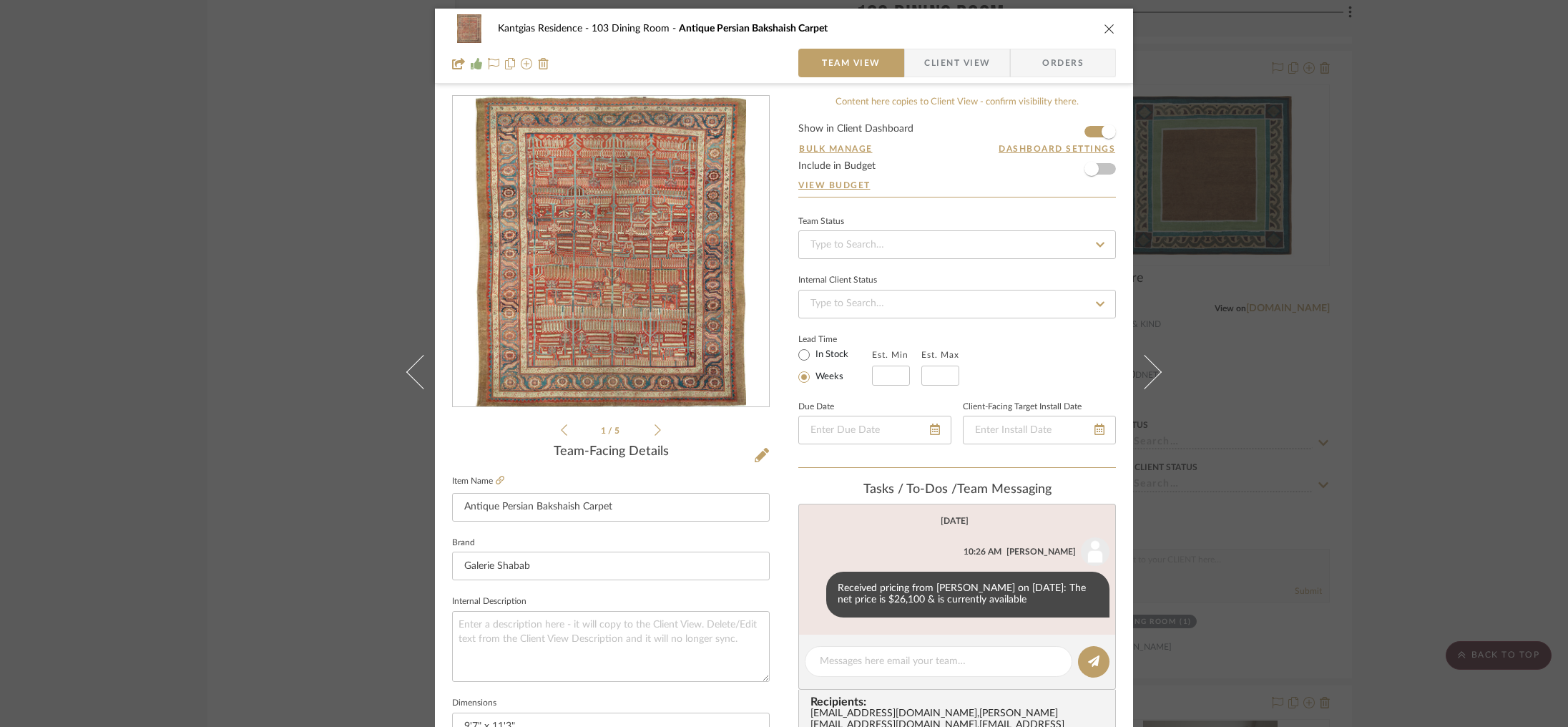
click at [1241, 210] on div "Kantgias Residence 103 Dining Room Antique Persian Bakshaish Carpet Team View C…" at bounding box center [784, 363] width 1568 height 727
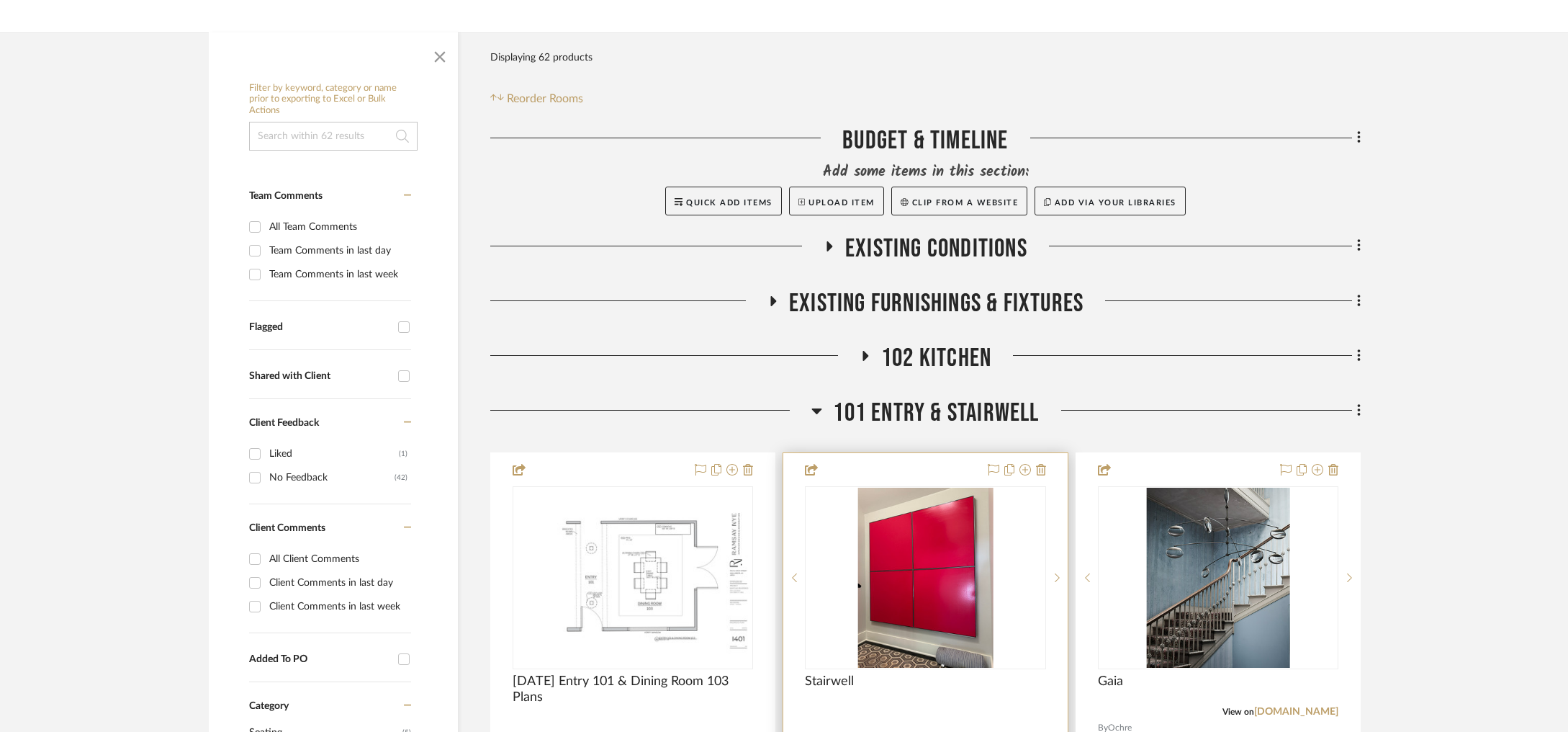
scroll to position [421, 0]
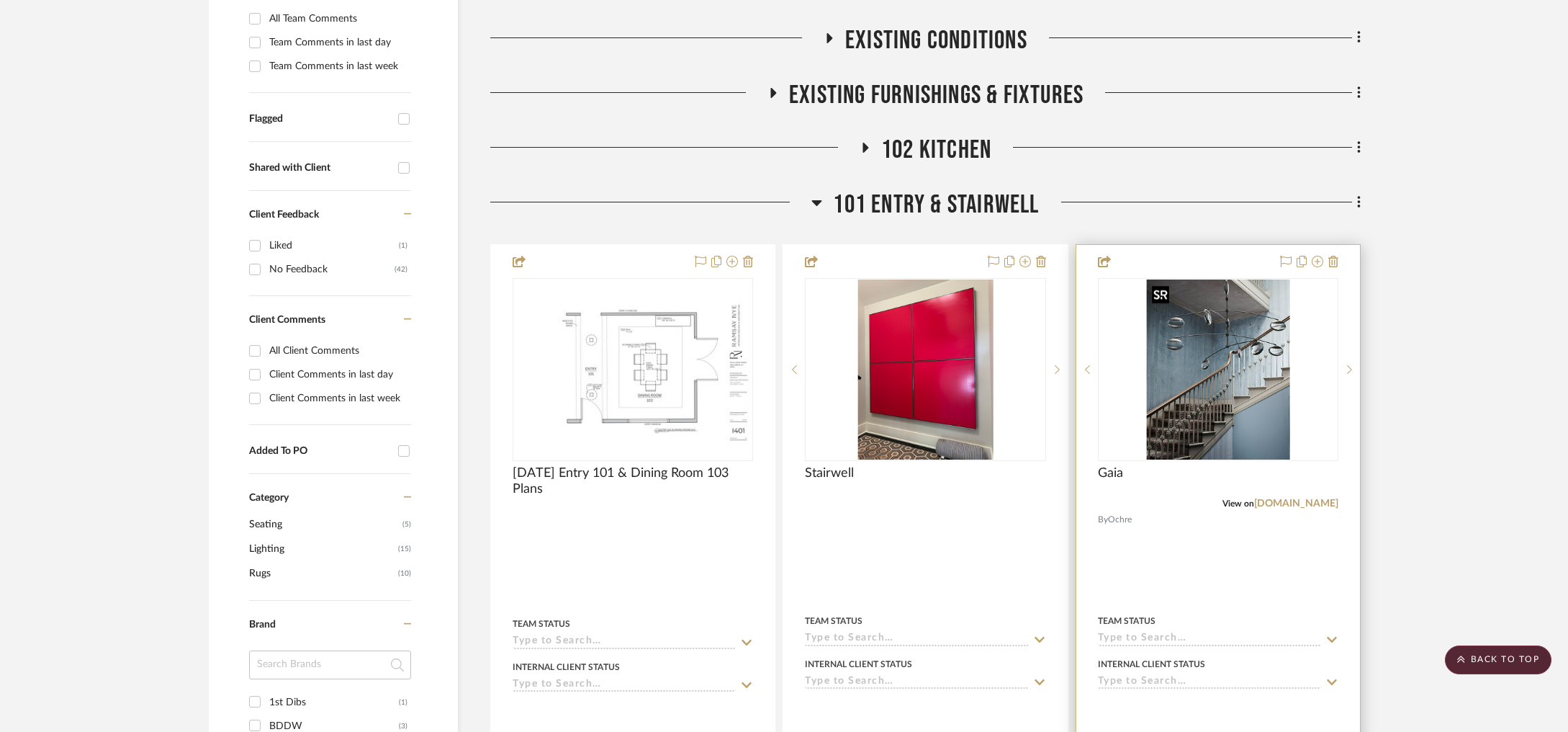
click at [1249, 346] on img "0" at bounding box center [1218, 370] width 144 height 180
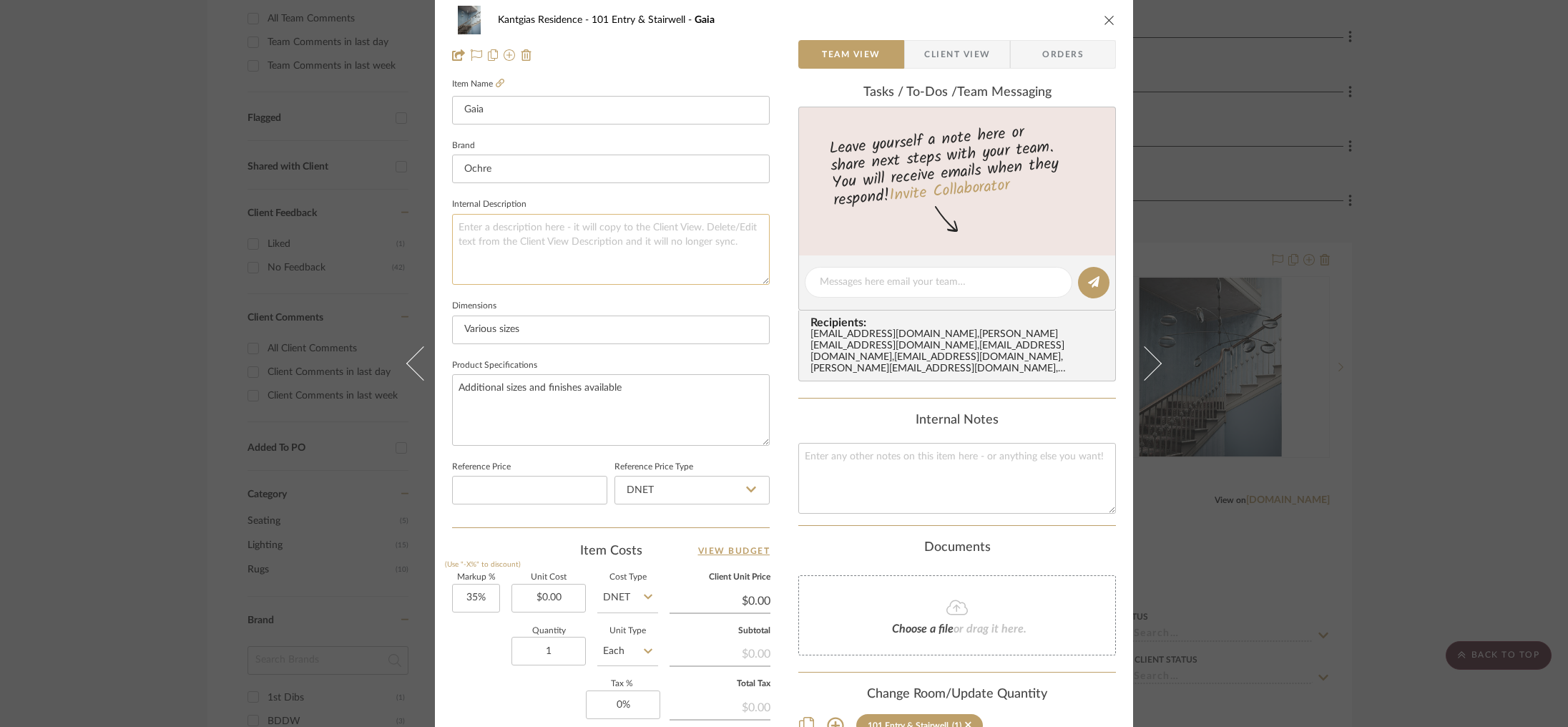
scroll to position [0, 0]
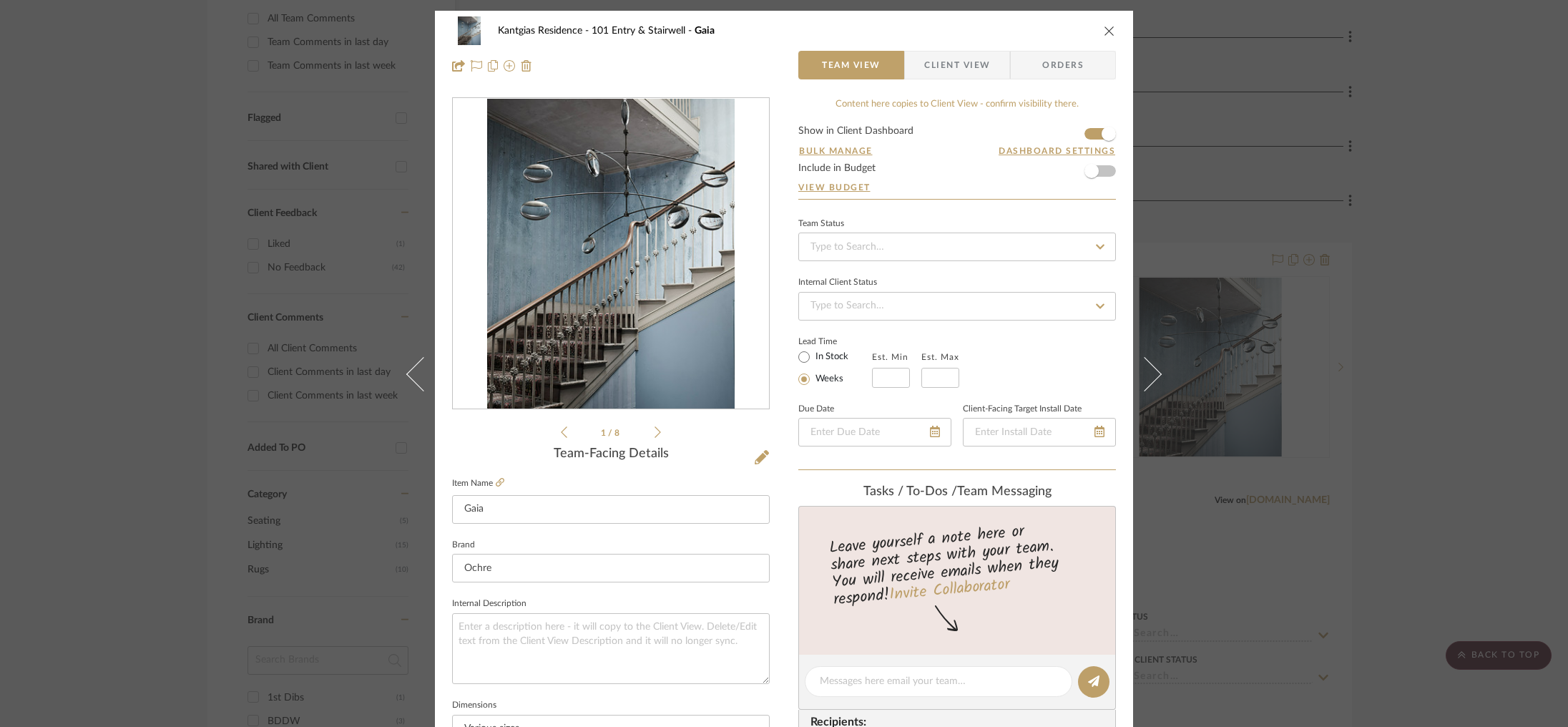
click at [656, 431] on div "1 / 8" at bounding box center [610, 269] width 318 height 343
click at [655, 430] on icon at bounding box center [658, 432] width 6 height 13
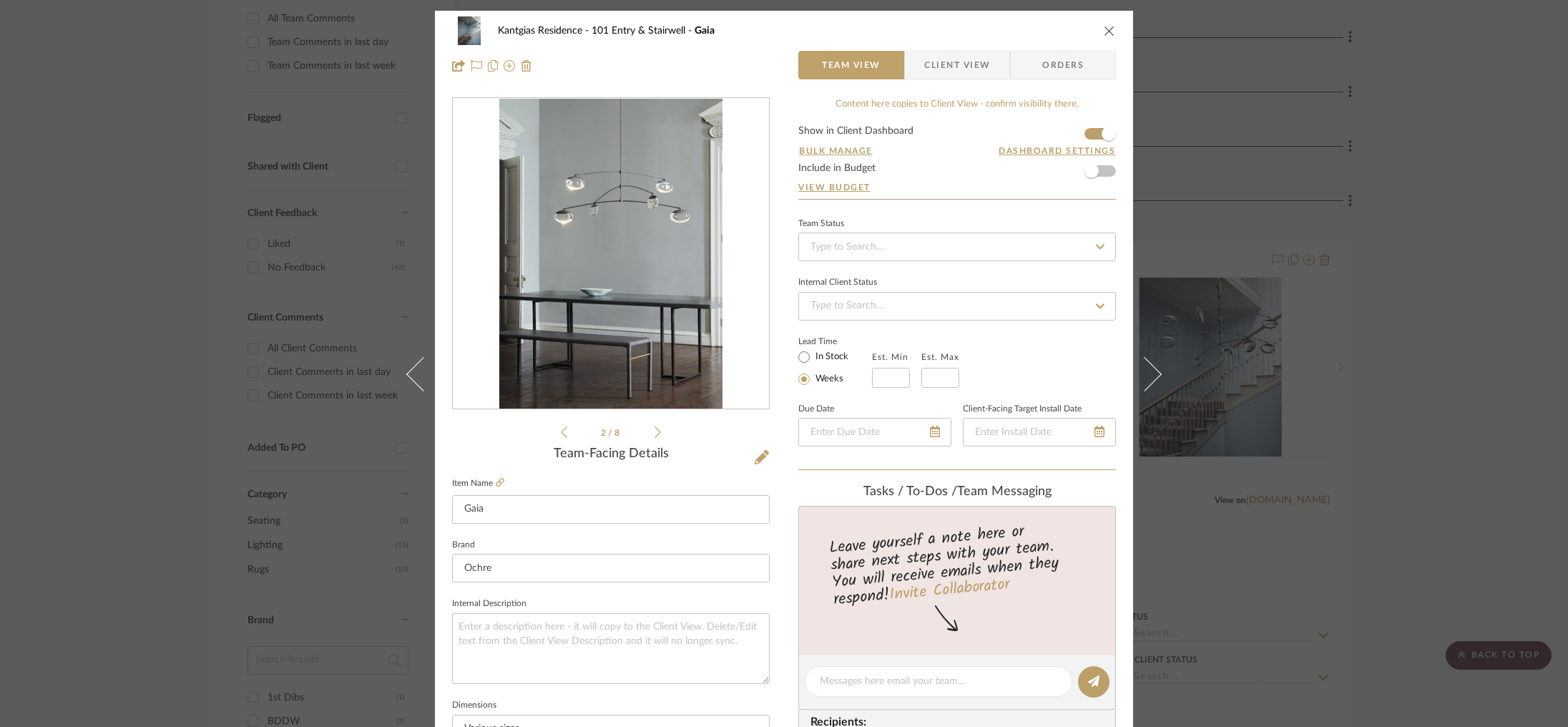
click at [655, 430] on icon at bounding box center [658, 432] width 6 height 13
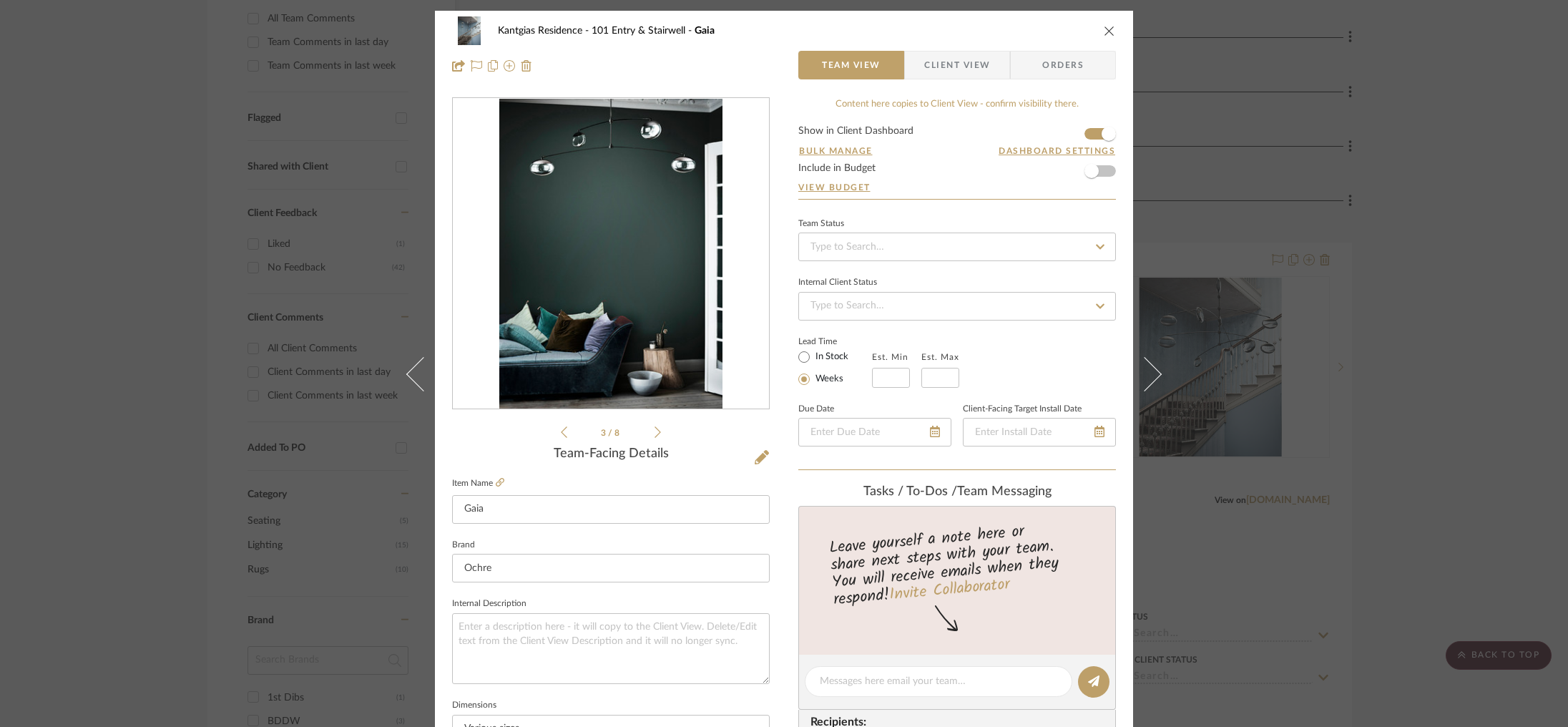
click at [655, 430] on icon at bounding box center [658, 432] width 6 height 13
